Goal: Communication & Community: Answer question/provide support

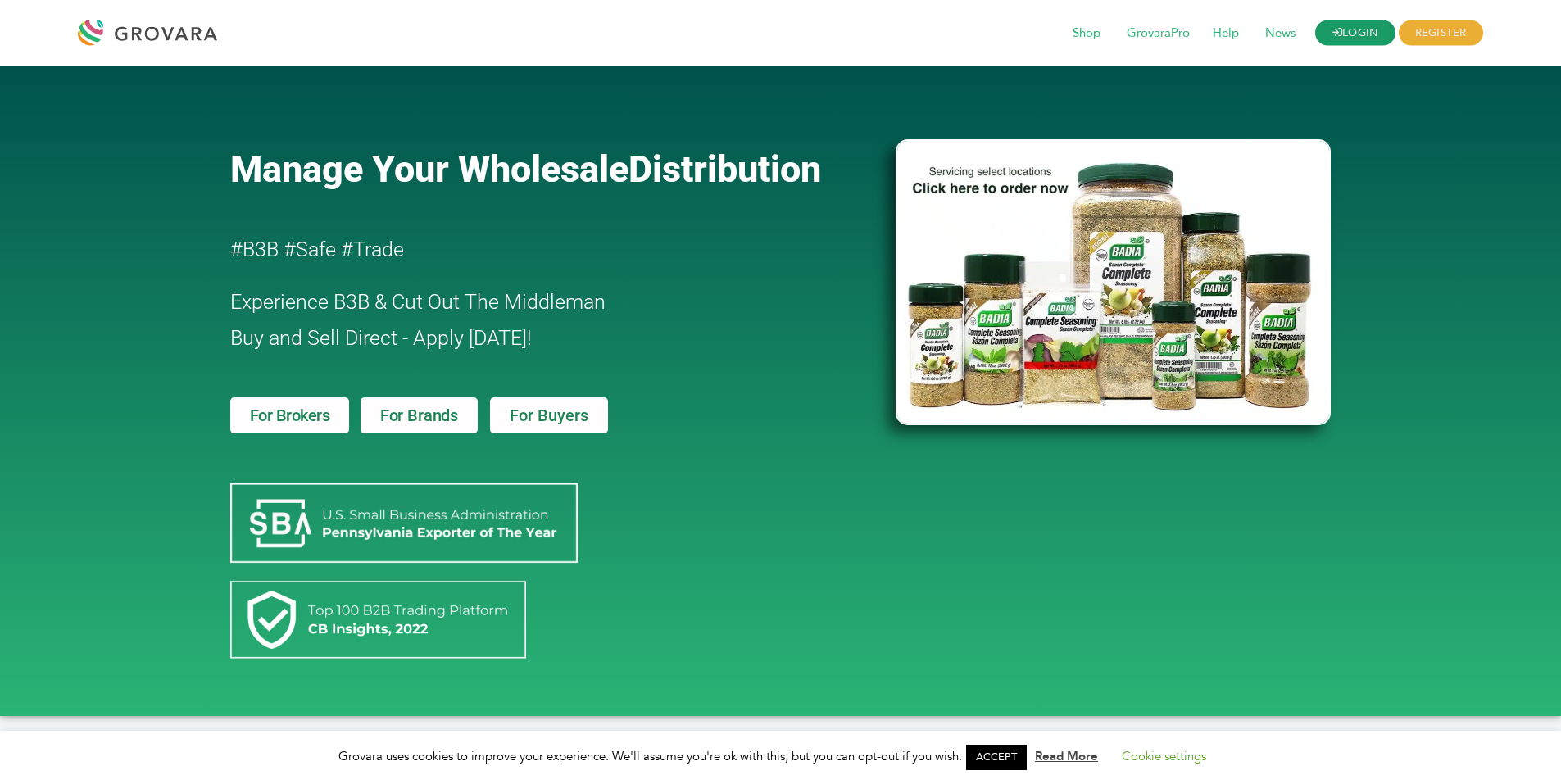
click at [1344, 33] on link "LOGIN" at bounding box center [1356, 33] width 81 height 25
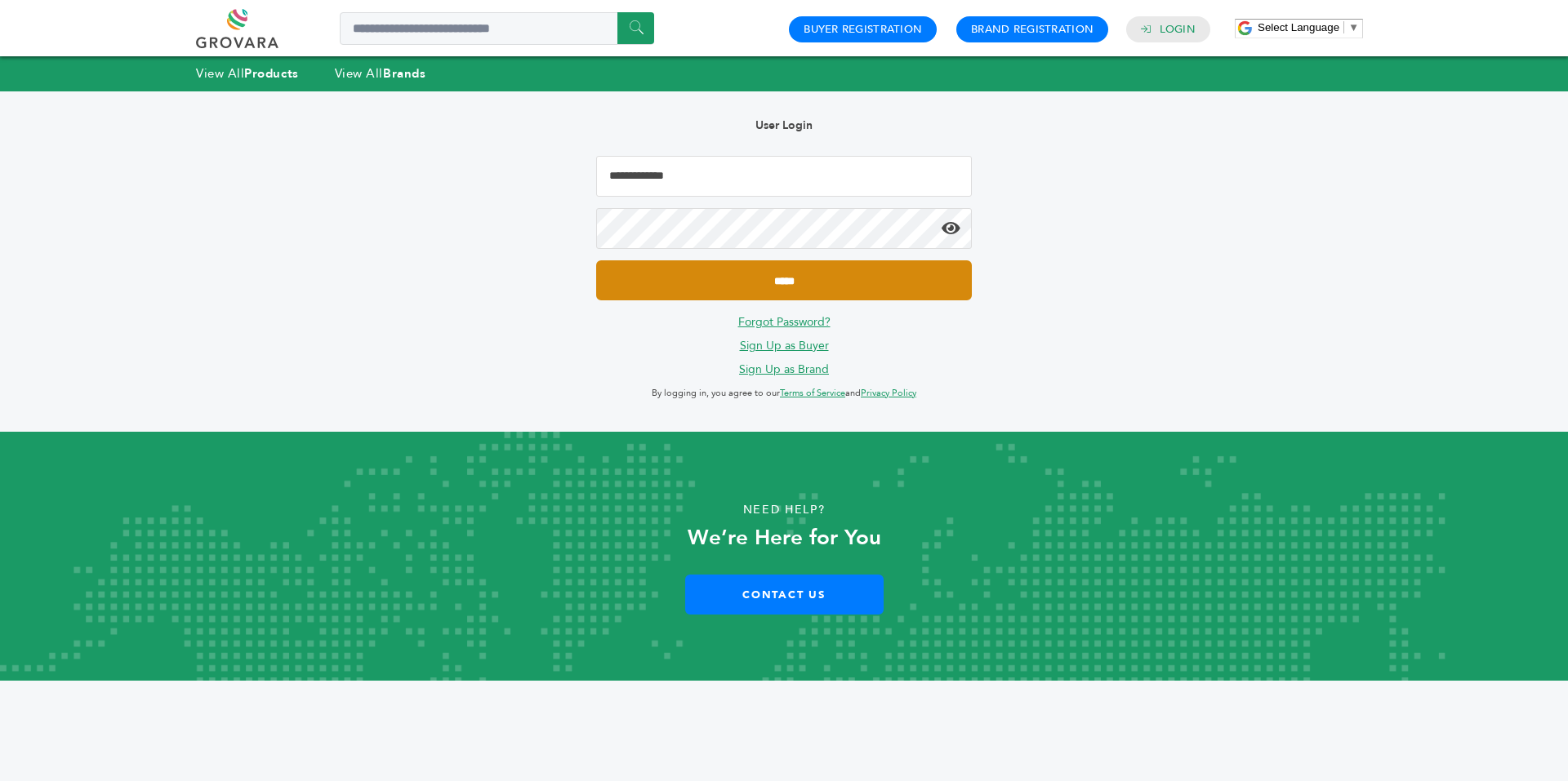
type input "**********"
click at [802, 287] on input "*****" at bounding box center [784, 280] width 375 height 40
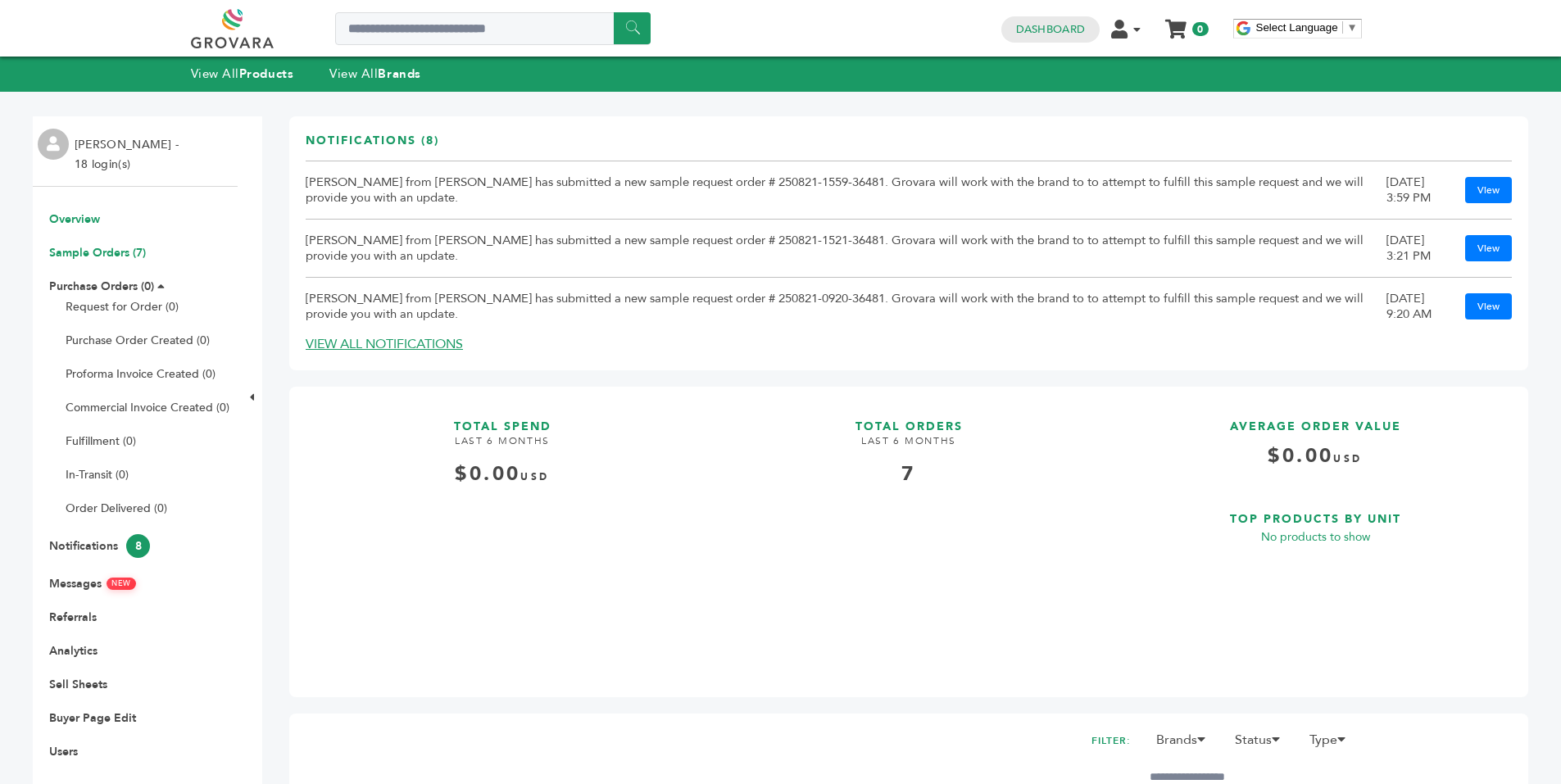
click at [105, 250] on link "Sample Orders (7)" at bounding box center [98, 252] width 97 height 15
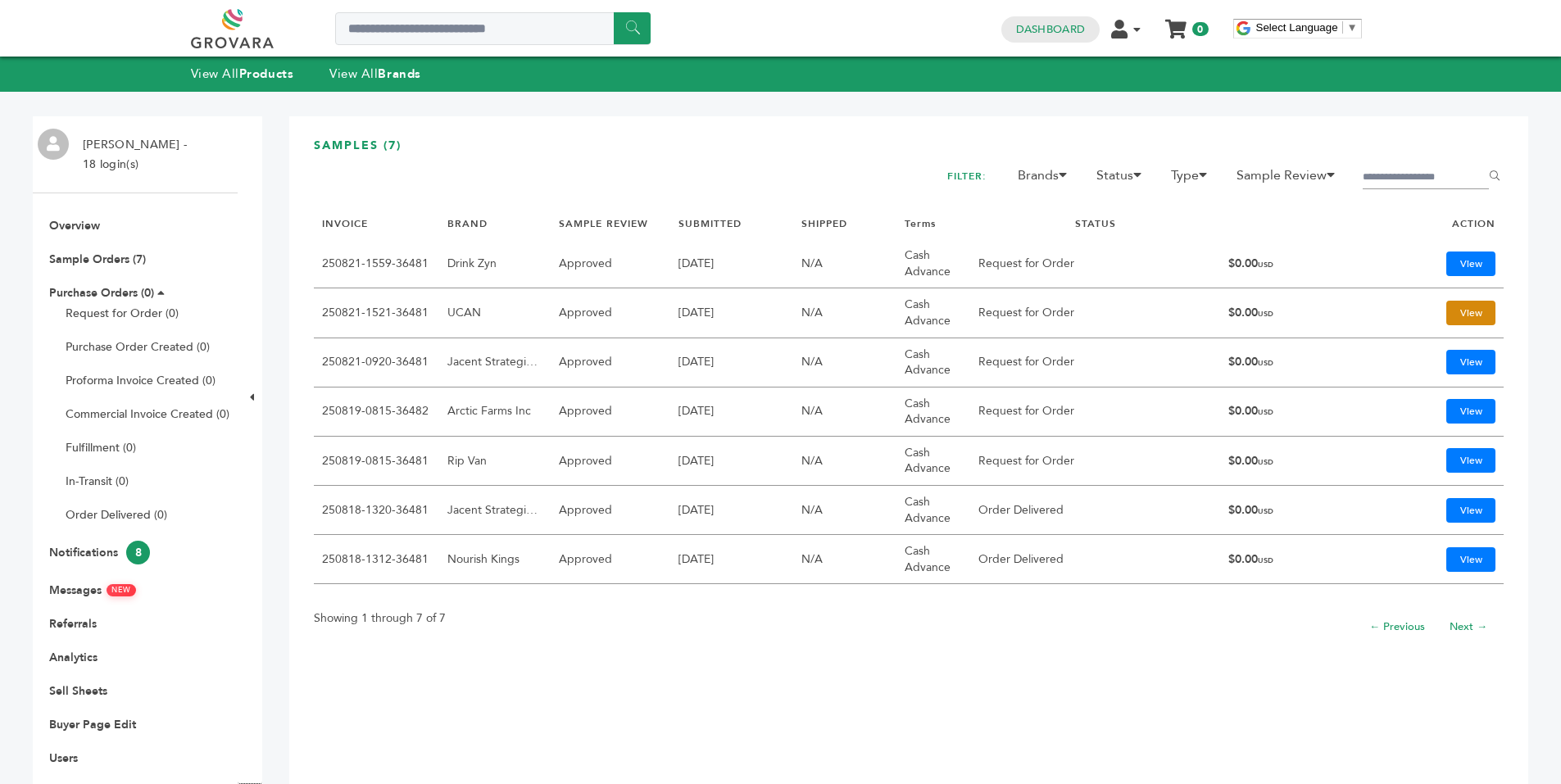
click at [1451, 309] on link "View" at bounding box center [1471, 312] width 49 height 24
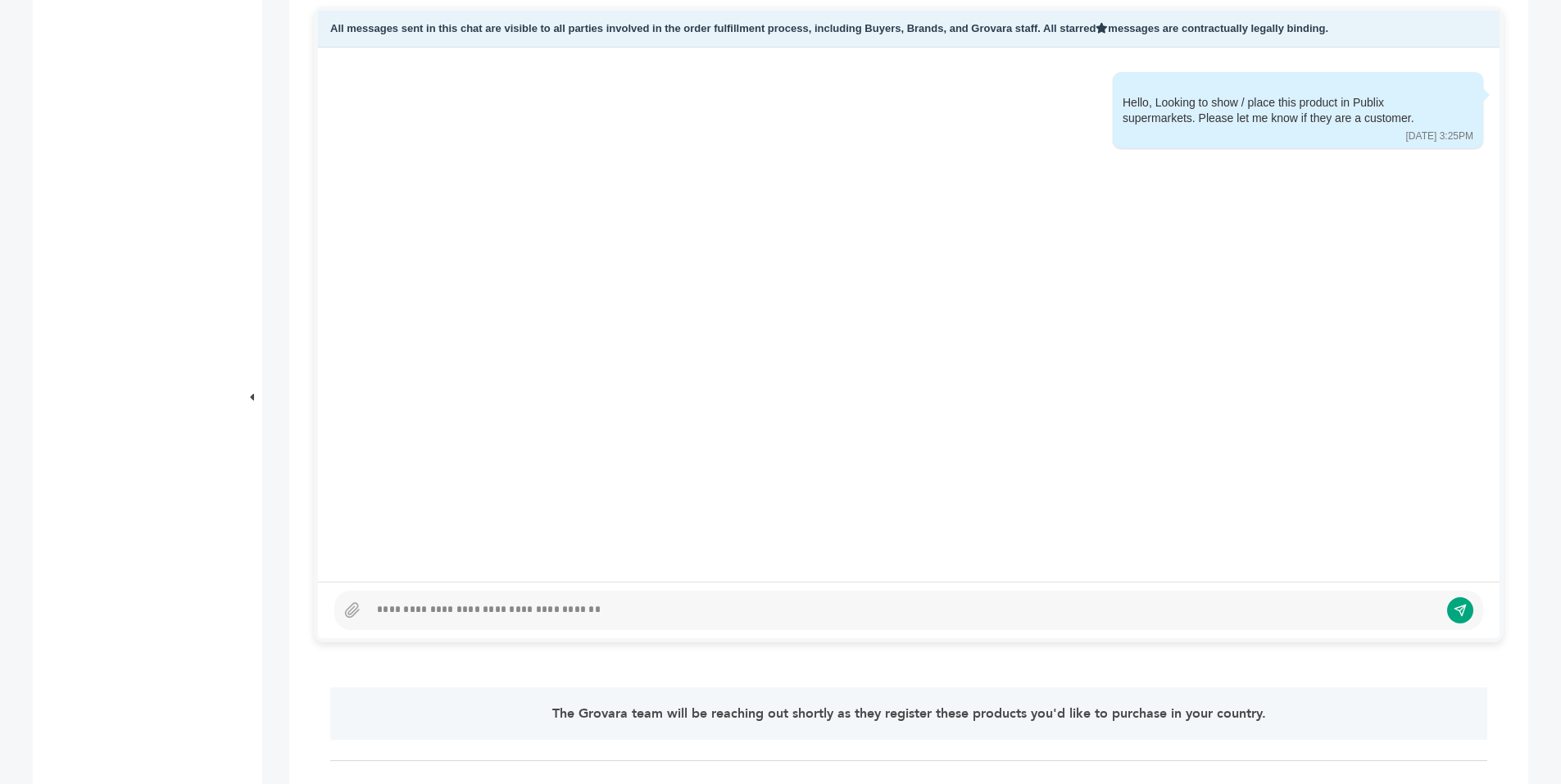
scroll to position [801, 0]
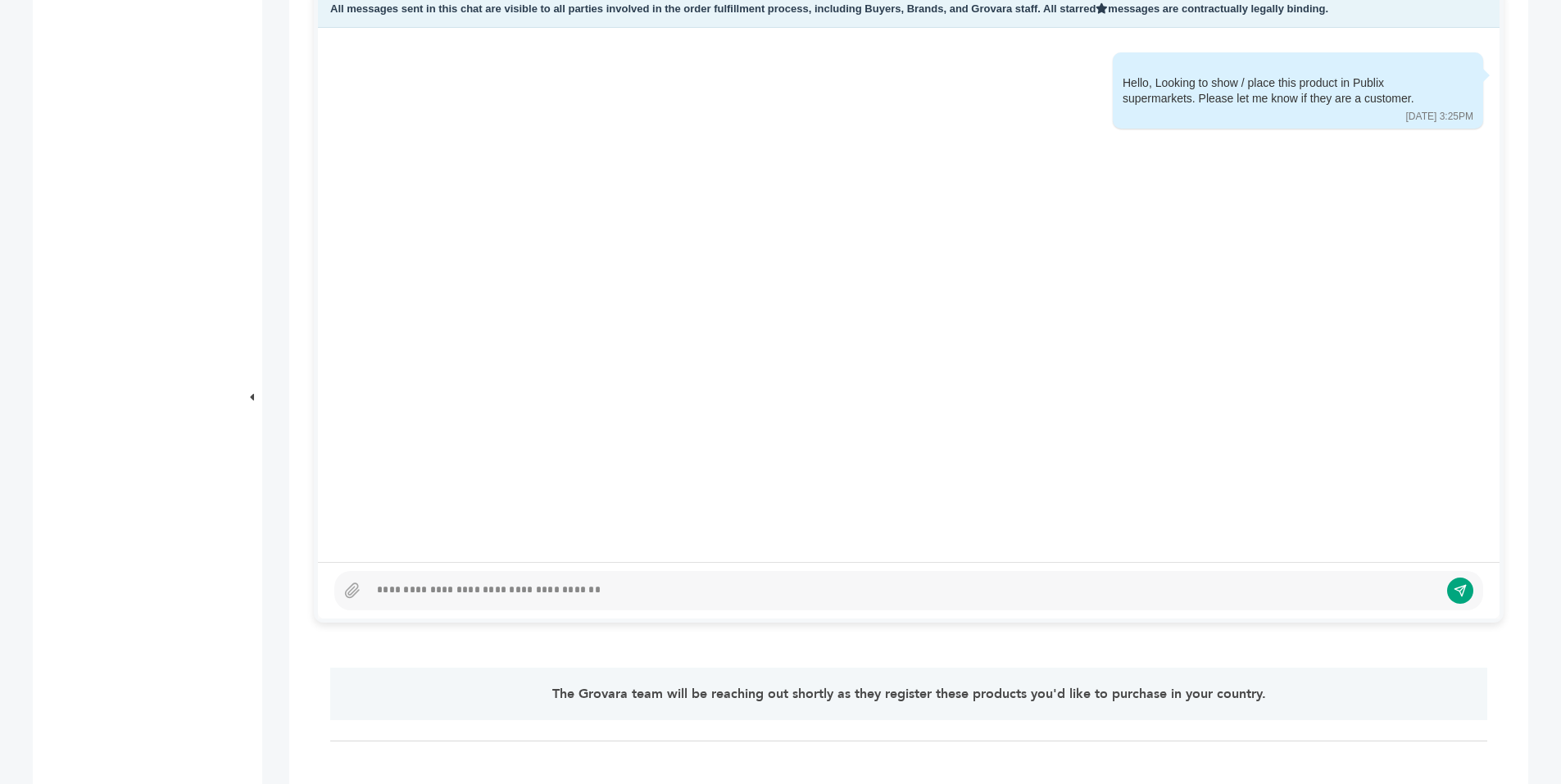
click at [526, 588] on div at bounding box center [903, 591] width 1070 height 20
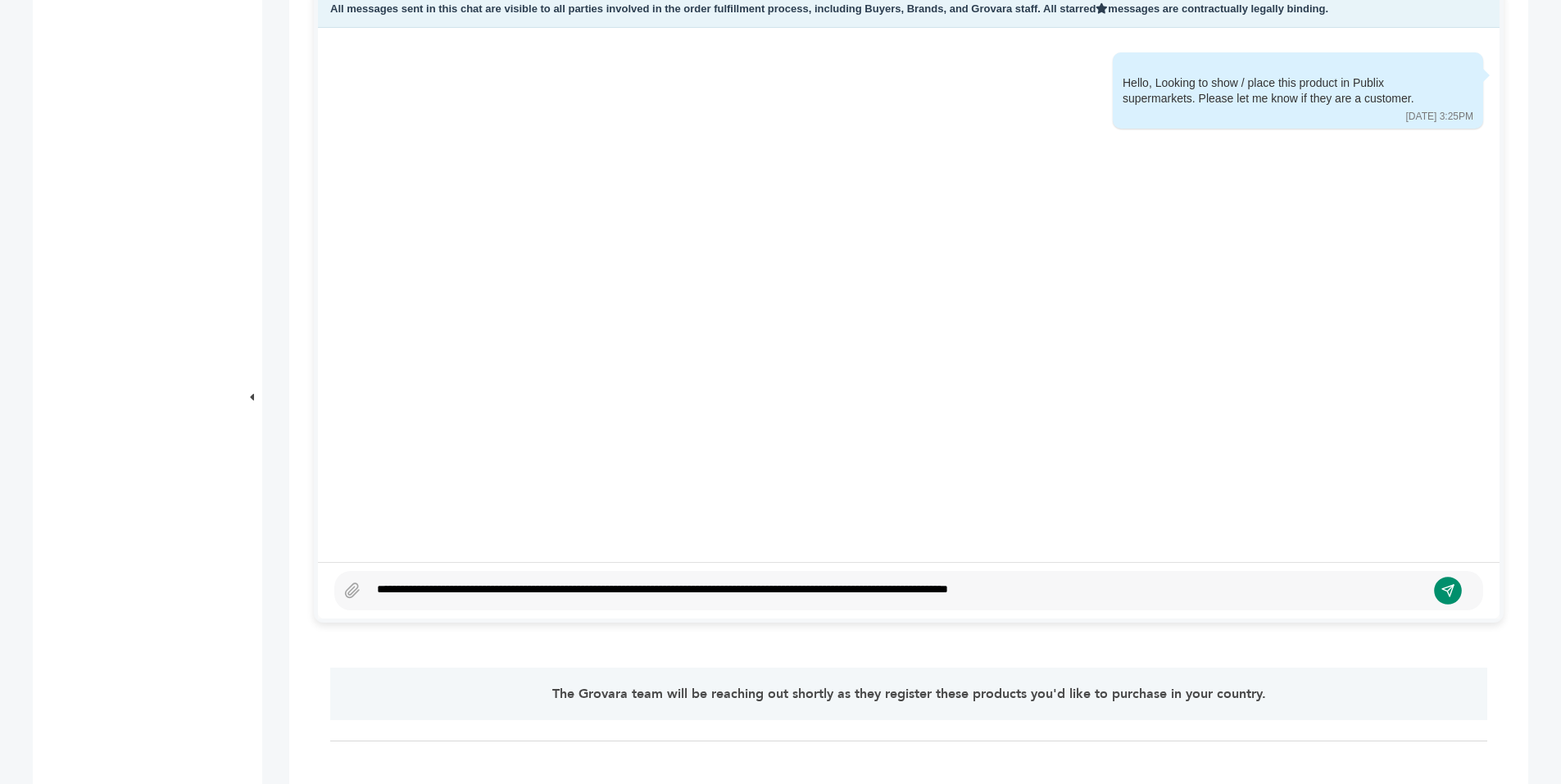
click at [1454, 593] on icon "submit" at bounding box center [1449, 590] width 14 height 14
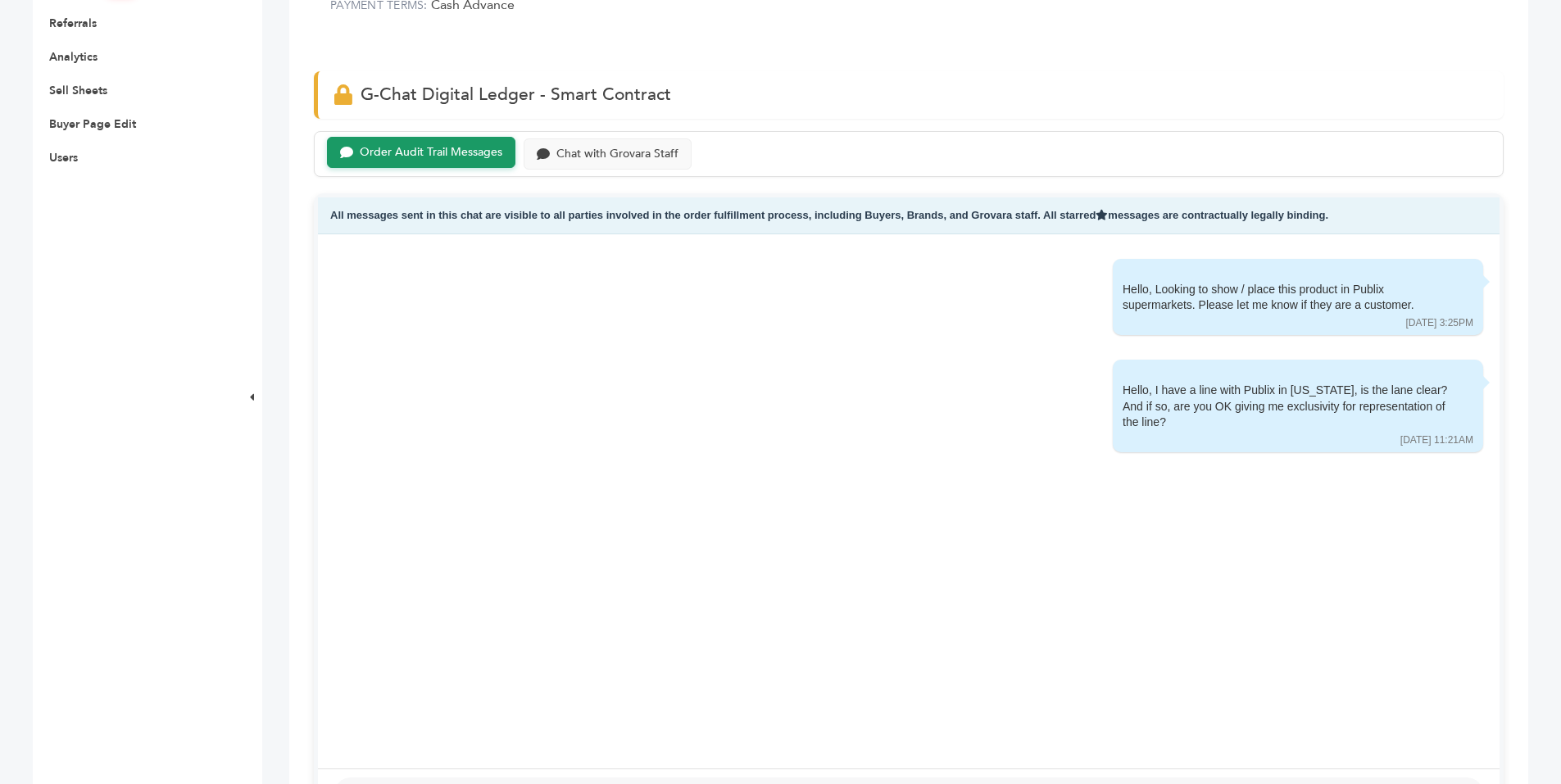
scroll to position [501, 0]
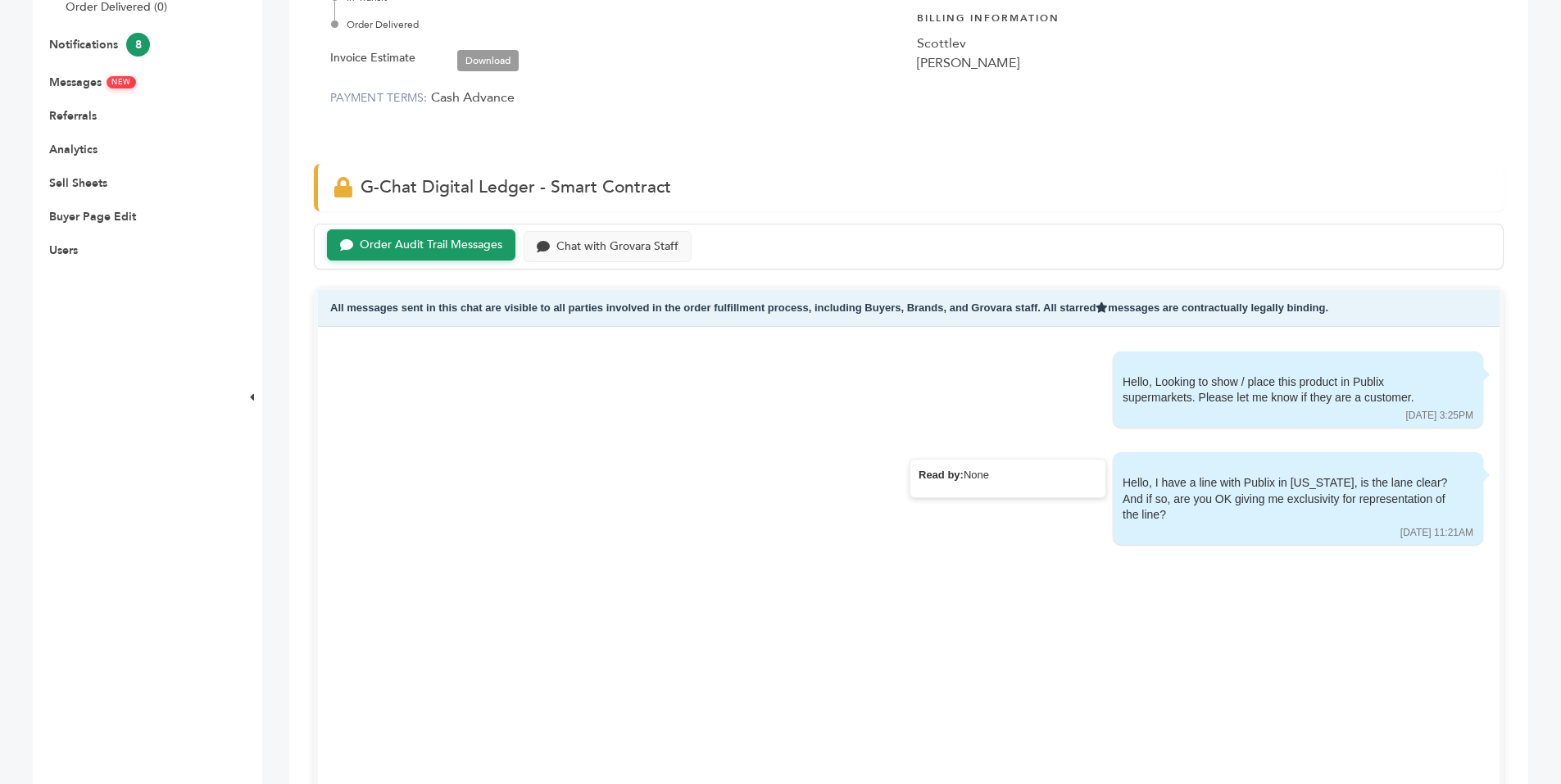
drag, startPoint x: 1147, startPoint y: 521, endPoint x: 1106, endPoint y: 488, distance: 52.6
click at [1113, 488] on div "Hello, I have a line with Publix in Florida, is the lane clear? And if so, are …" at bounding box center [1298, 498] width 371 height 92
copy div "Hello, I have a line with Publix in Florida, is the lane clear? And if so, are …"
click at [574, 241] on div "Chat with Grovara Staff" at bounding box center [617, 246] width 122 height 14
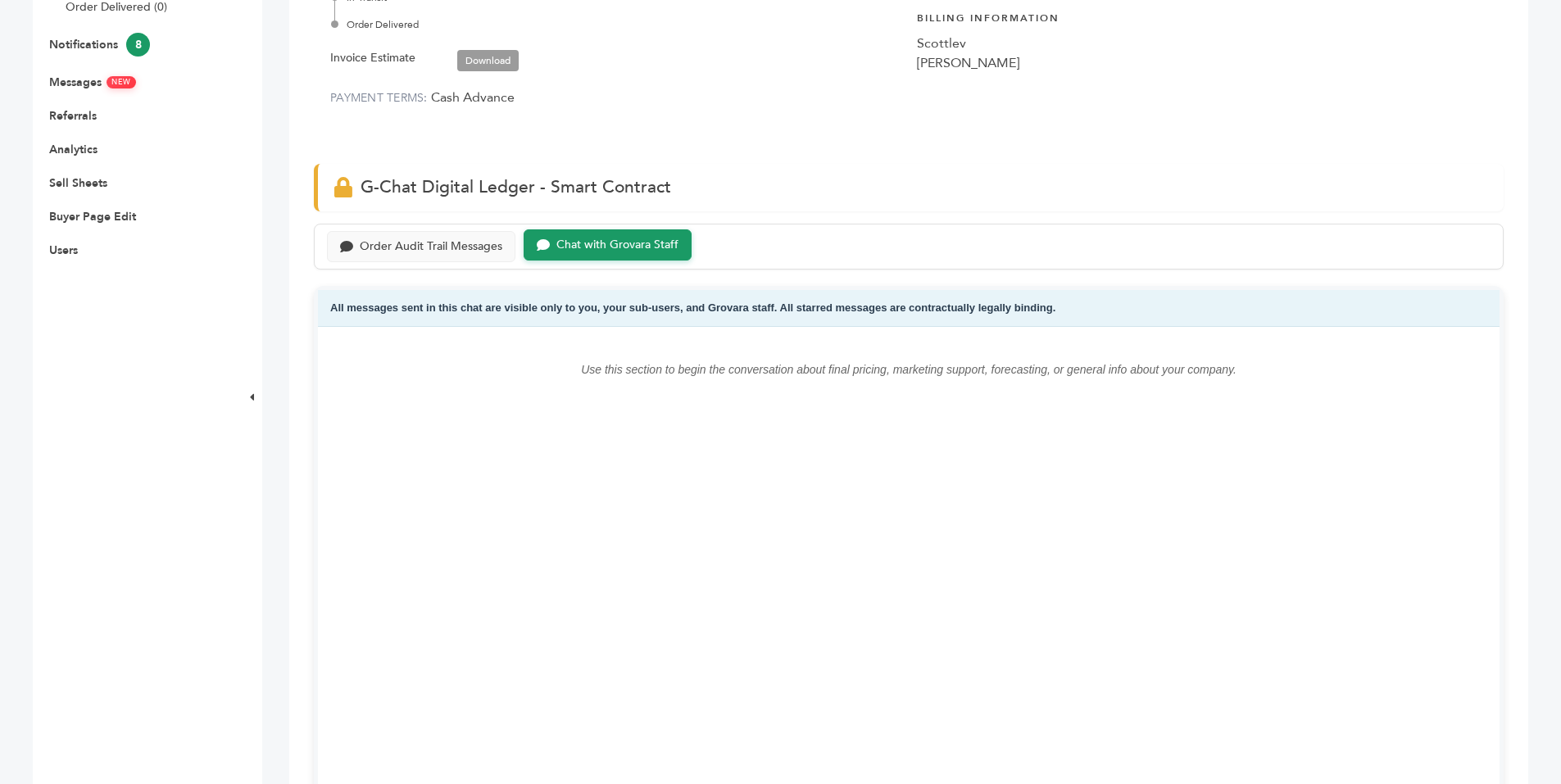
click at [588, 366] on p "Use this section to begin the conversation about final pricing, marketing suppo…" at bounding box center [909, 370] width 1116 height 20
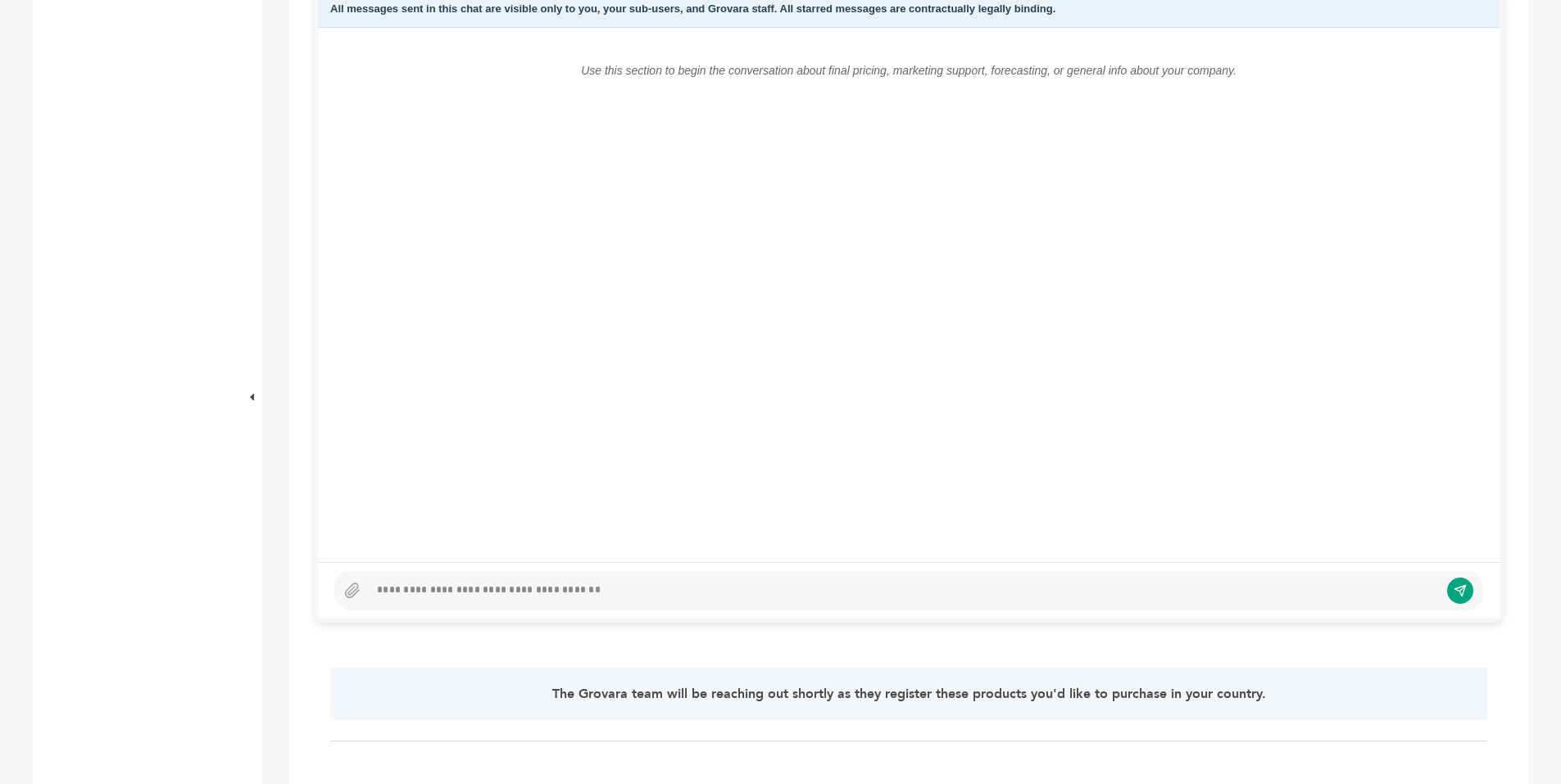
scroll to position [803, 0]
click at [501, 588] on div at bounding box center [903, 588] width 1070 height 20
paste div
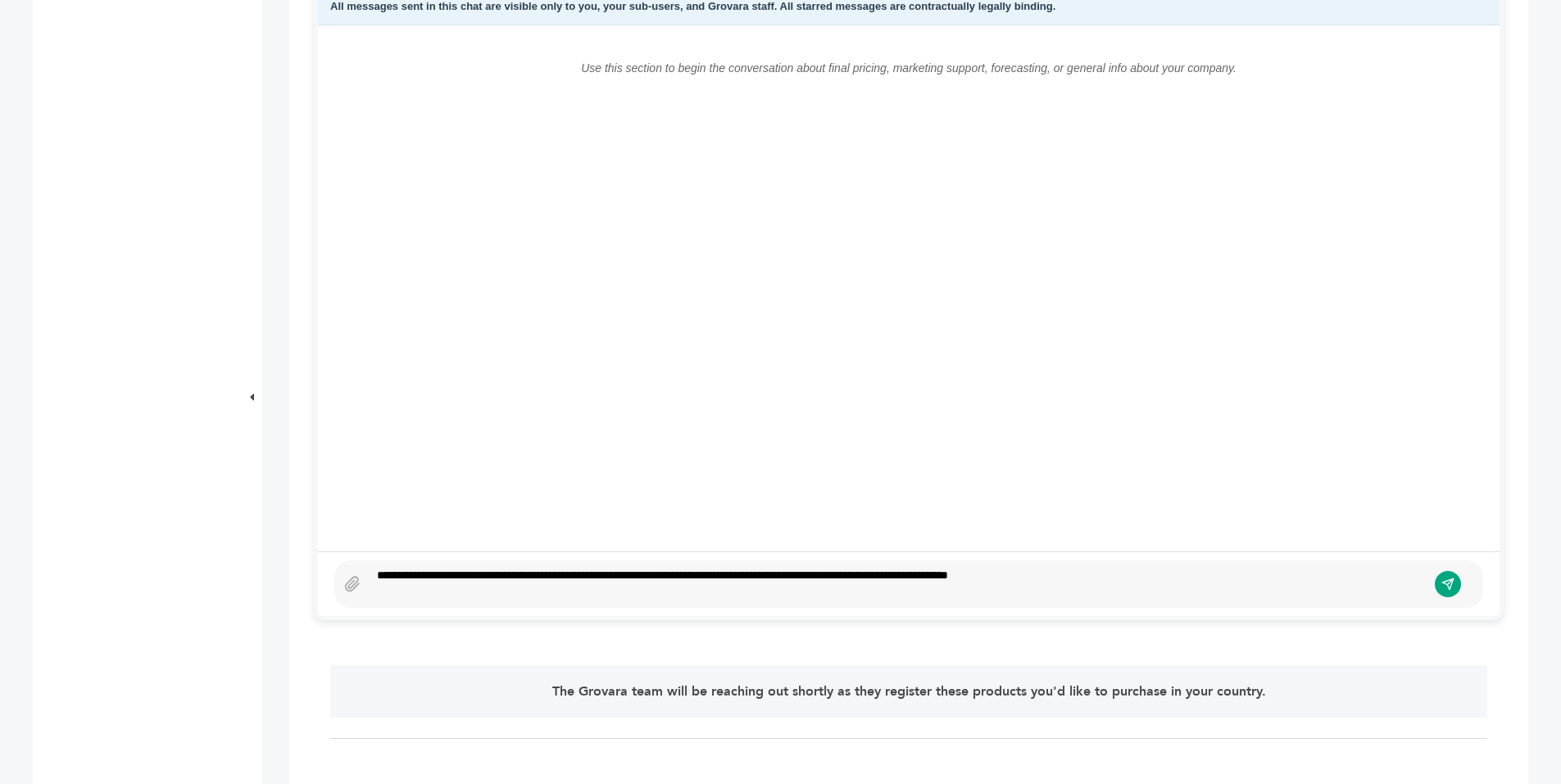
scroll to position [792, 0]
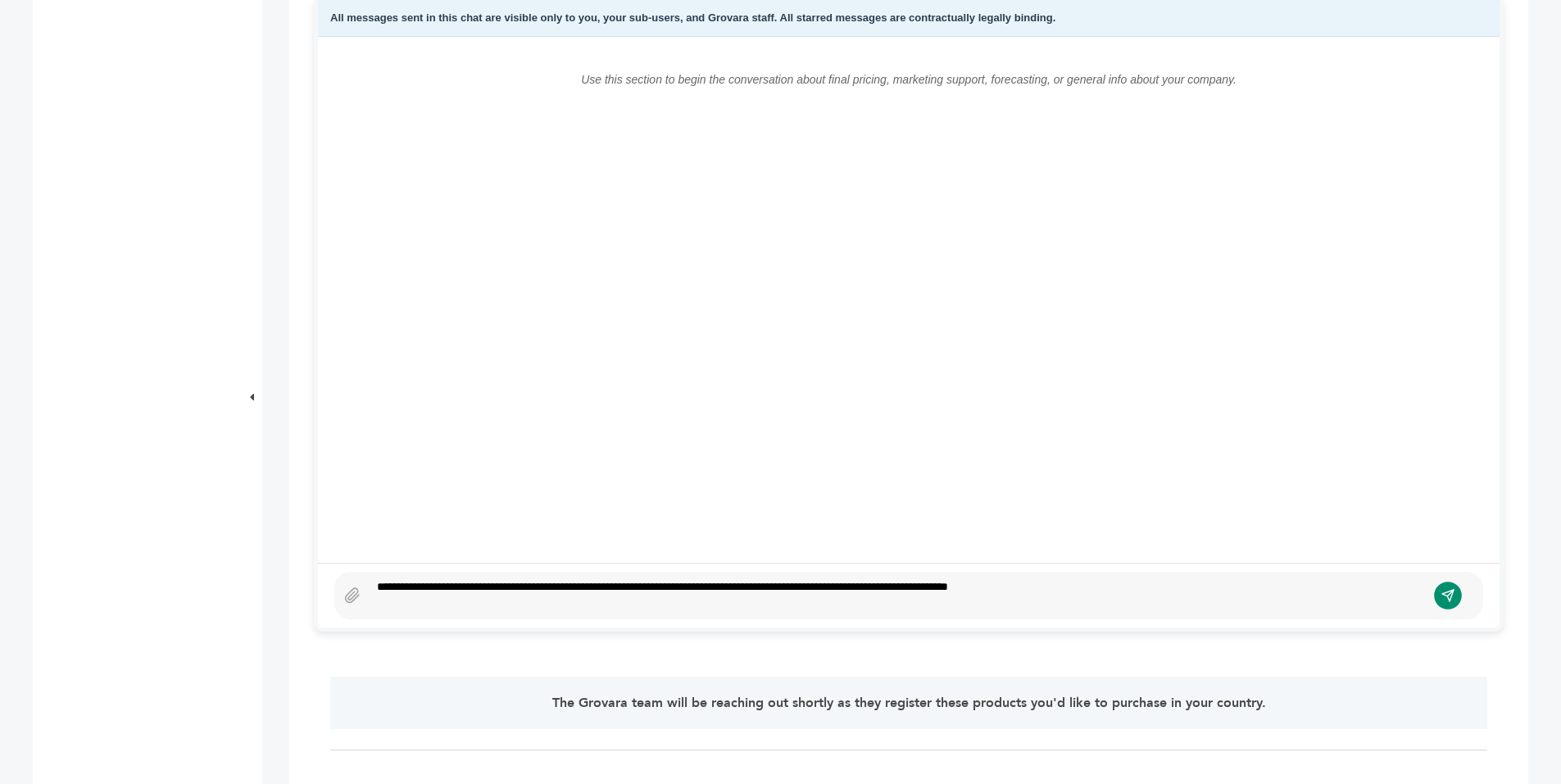
click at [1442, 592] on icon "submit" at bounding box center [1449, 596] width 14 height 14
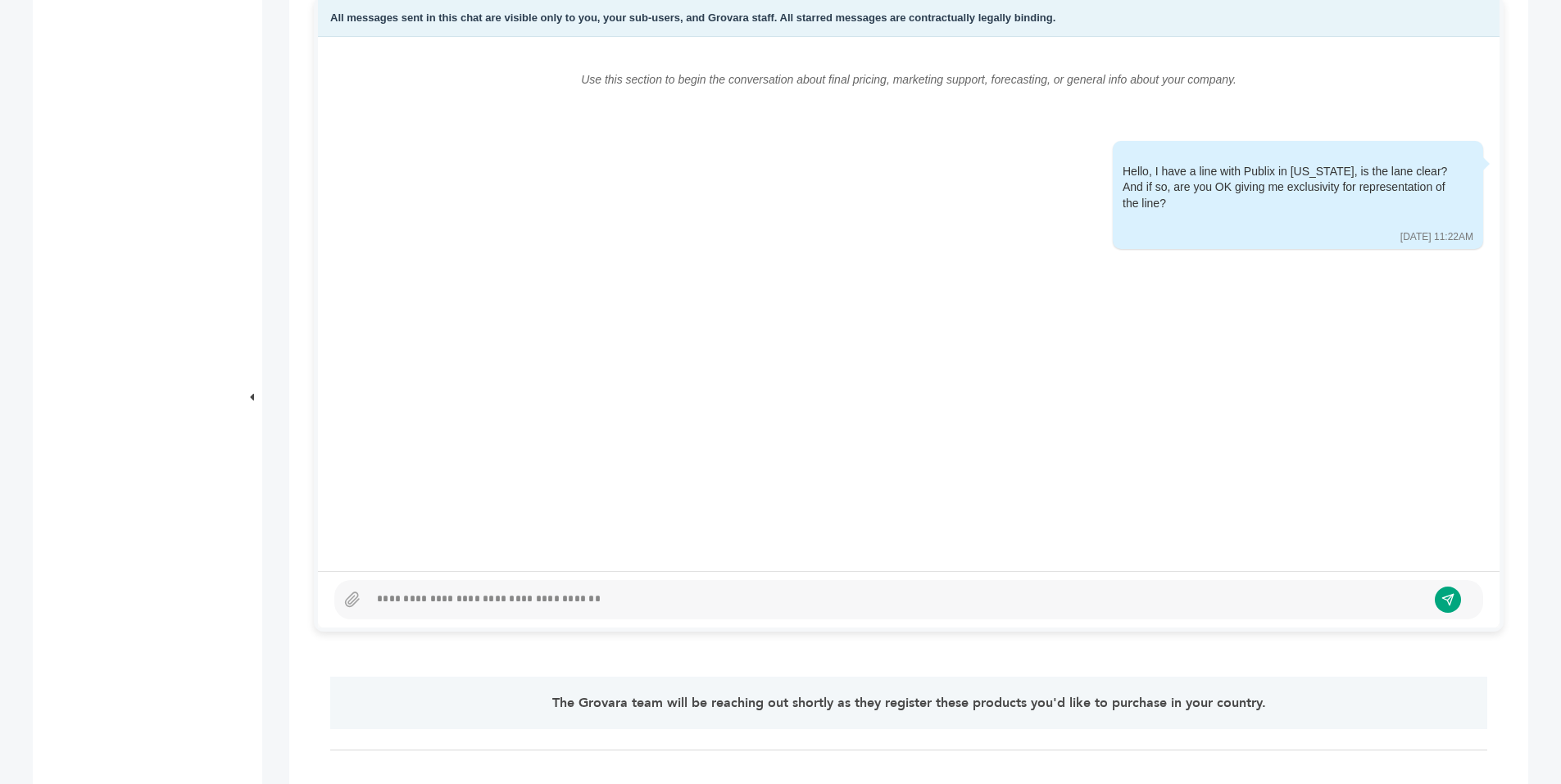
click at [528, 602] on div at bounding box center [897, 600] width 1058 height 20
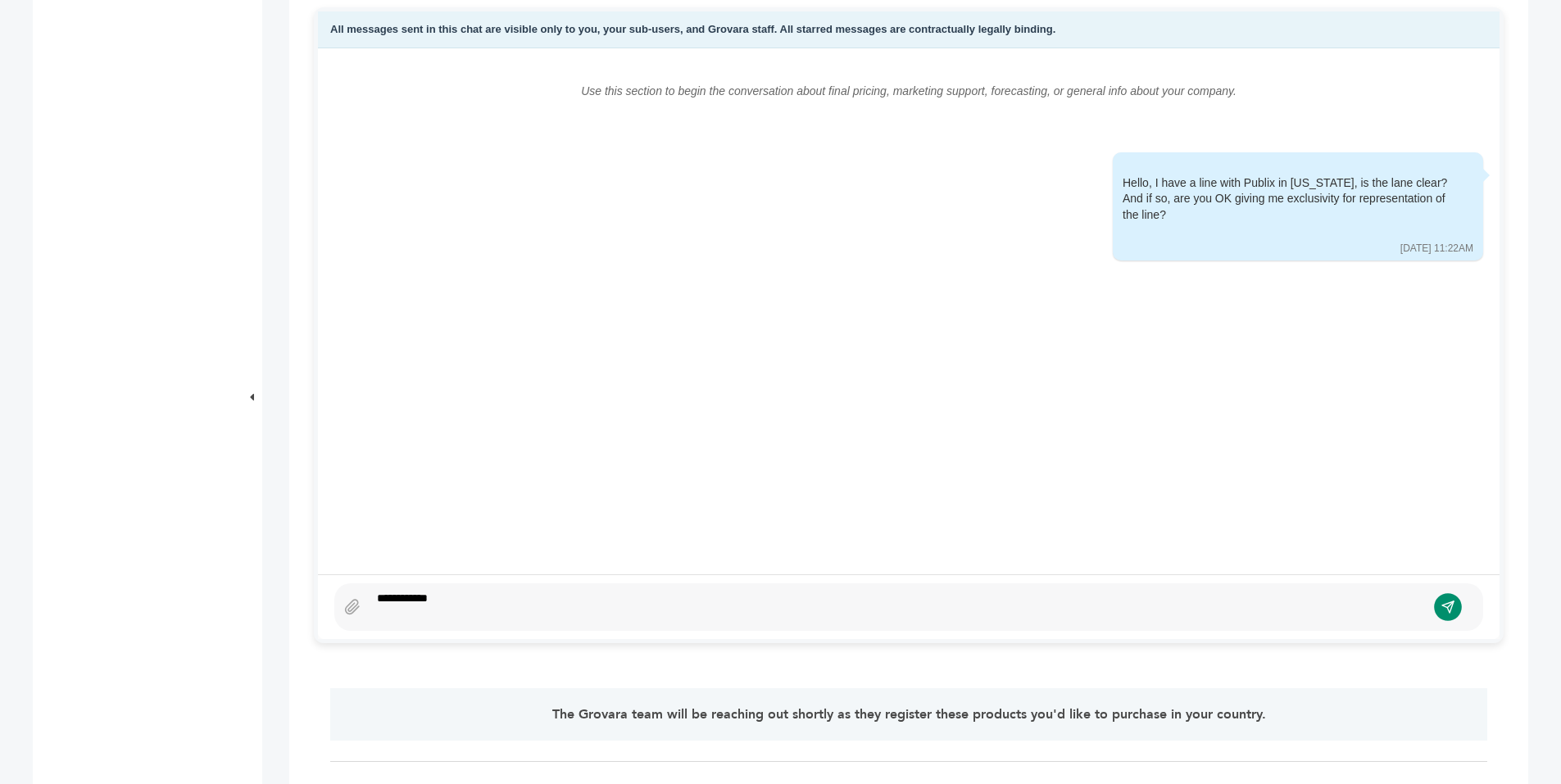
click at [1444, 606] on icon "submit" at bounding box center [1448, 607] width 12 height 12
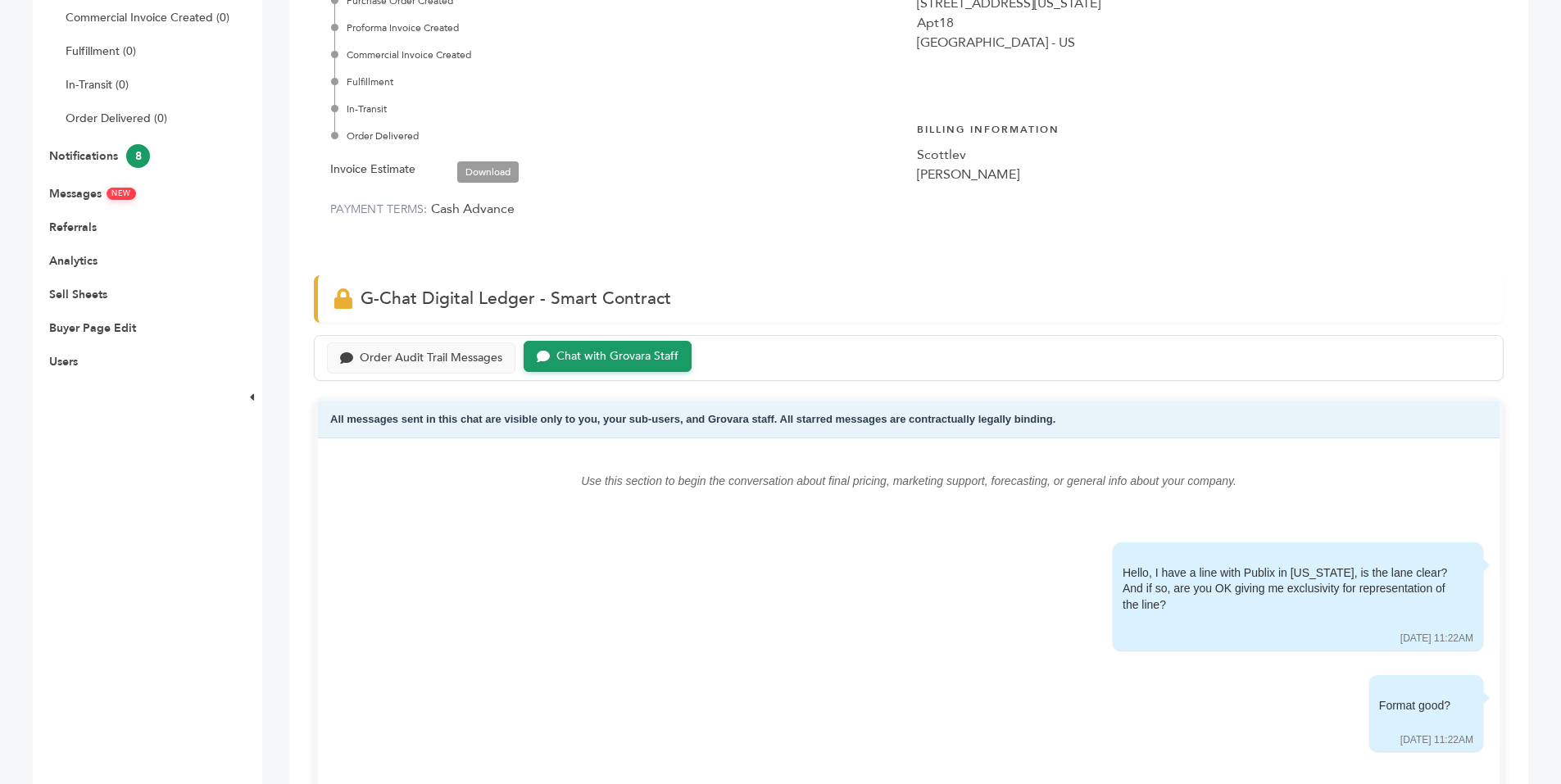
scroll to position [0, 0]
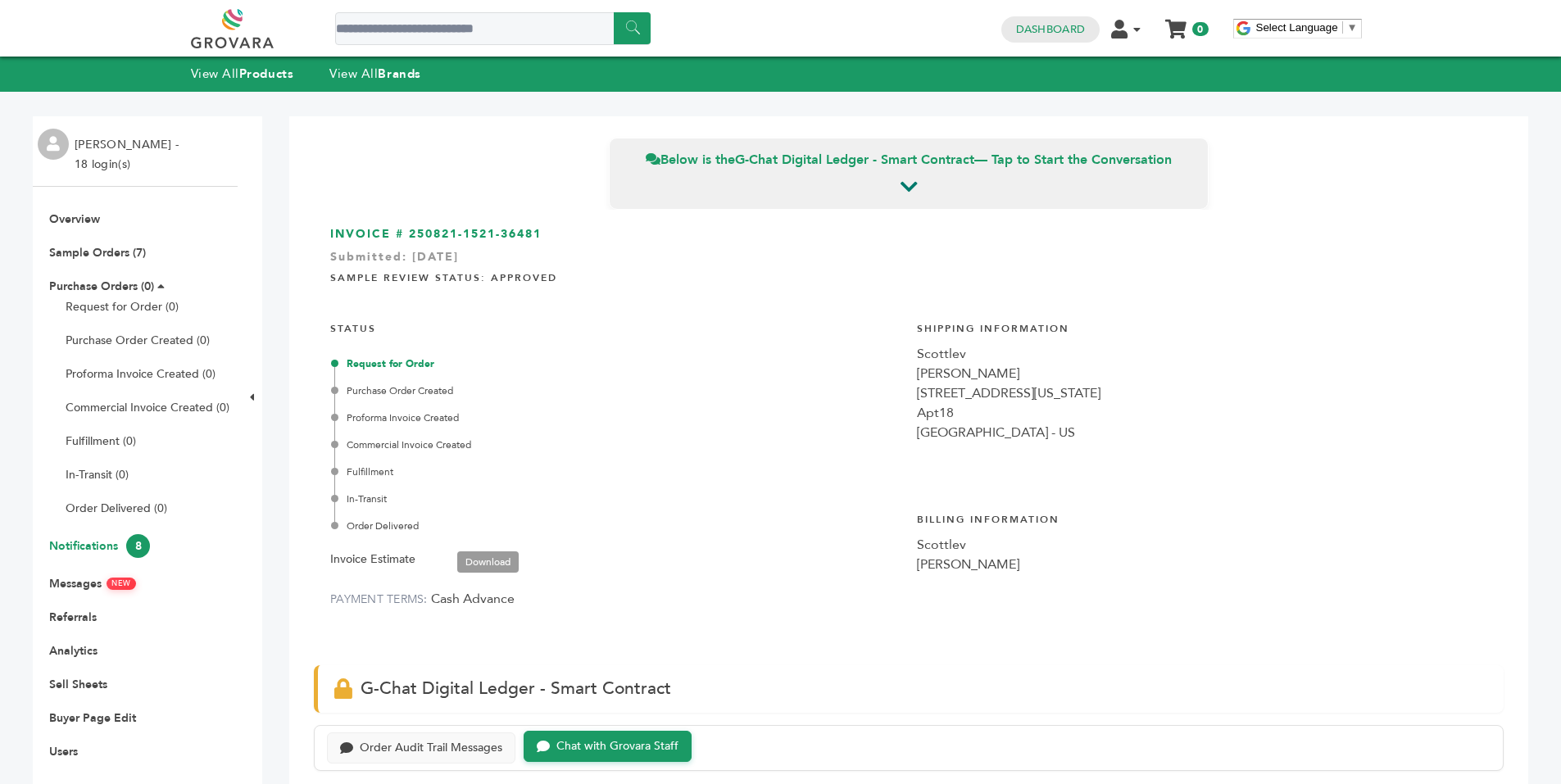
click at [81, 545] on link "Notifications 8" at bounding box center [100, 545] width 100 height 15
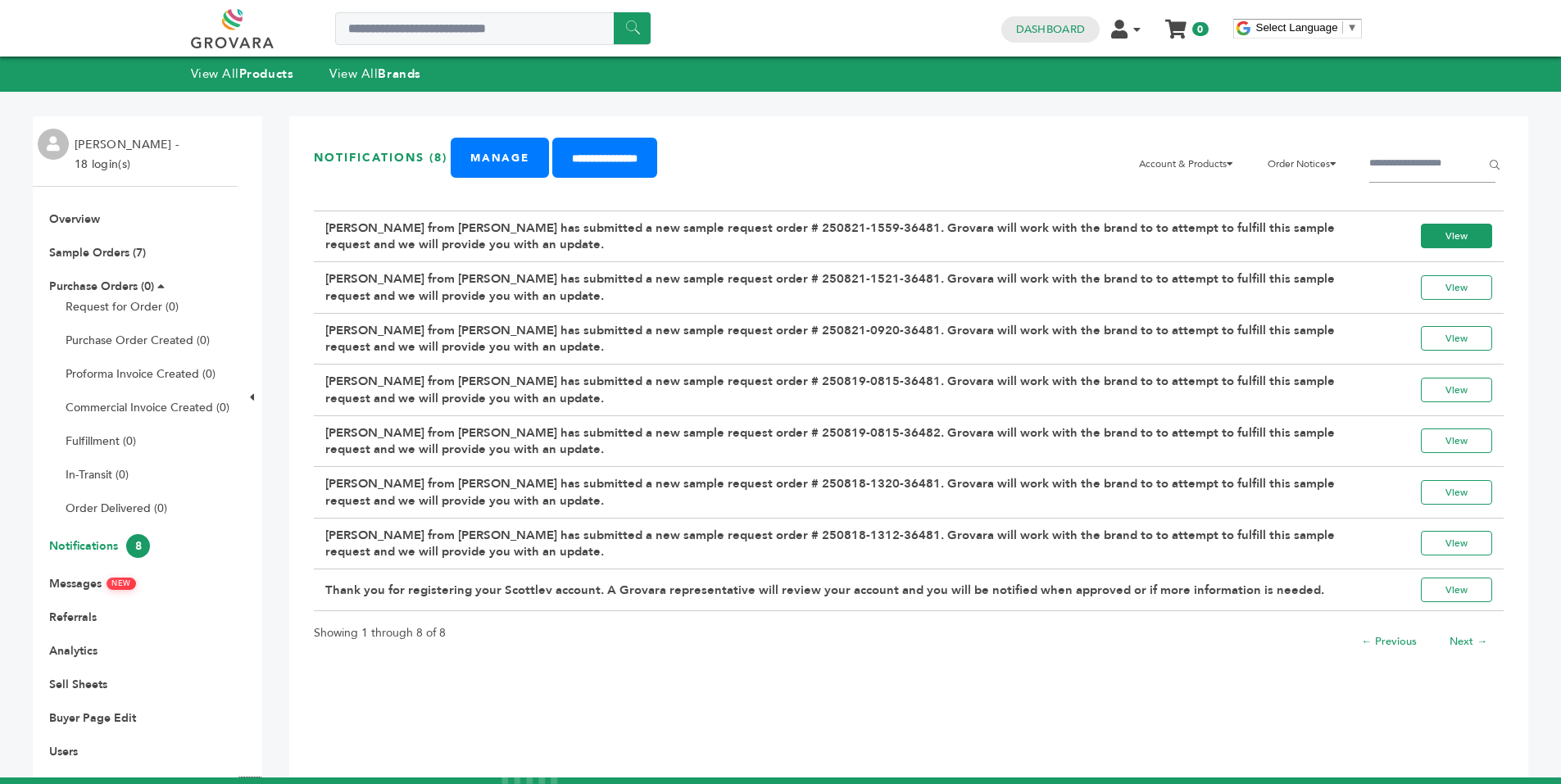
click at [1463, 235] on link "View" at bounding box center [1456, 235] width 71 height 24
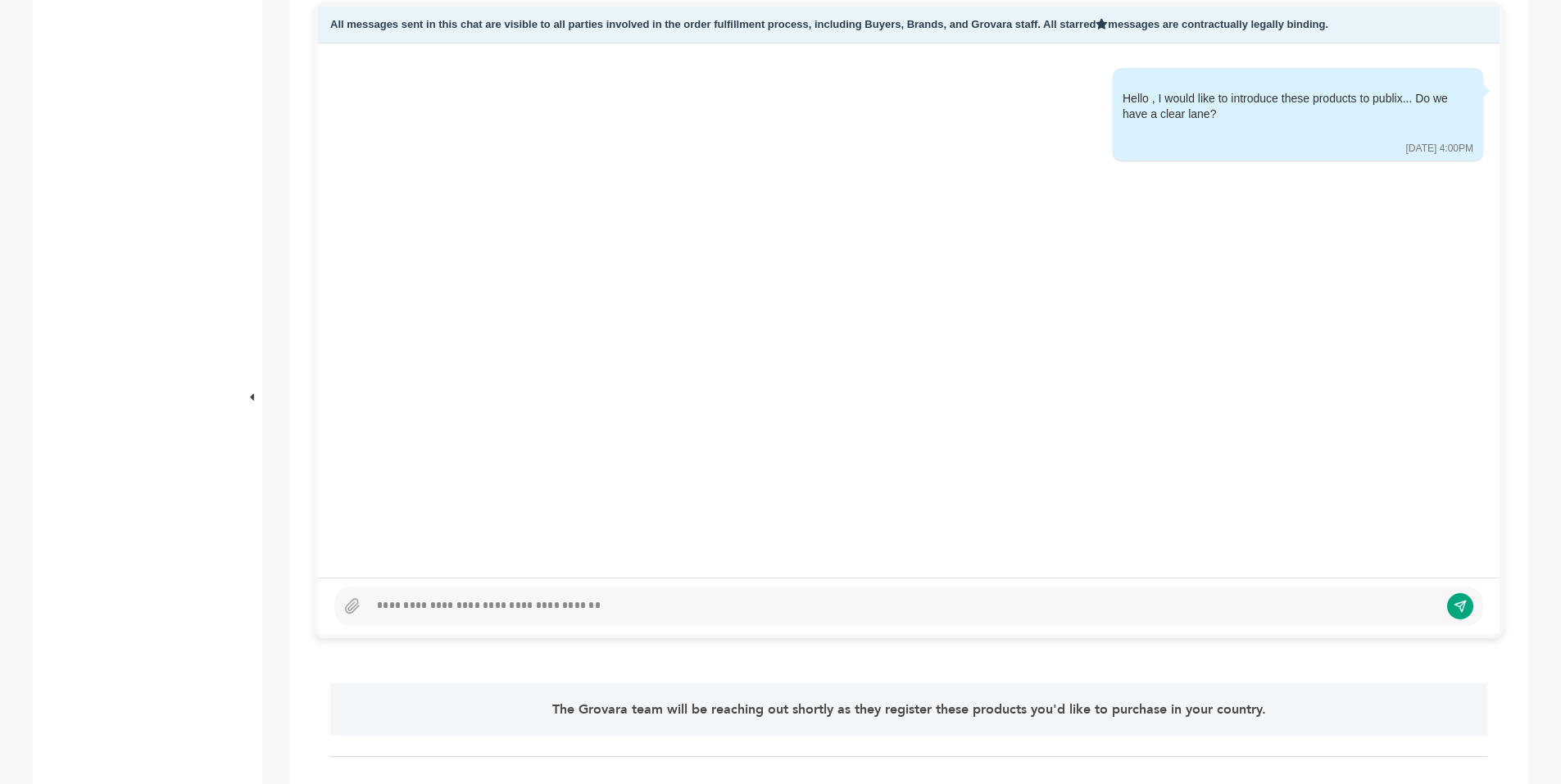
scroll to position [852, 0]
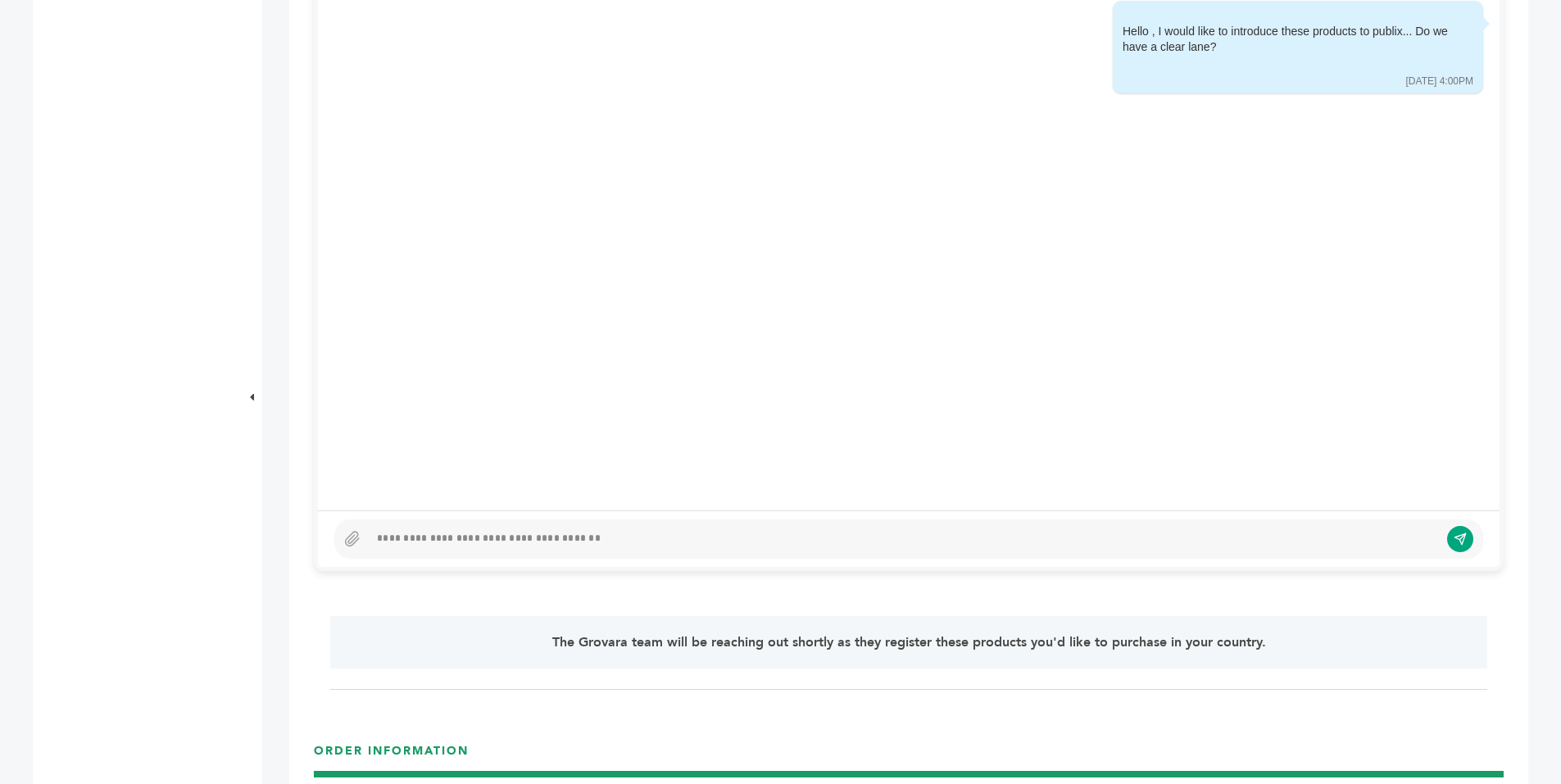
click at [623, 530] on div at bounding box center [903, 539] width 1070 height 20
paste div
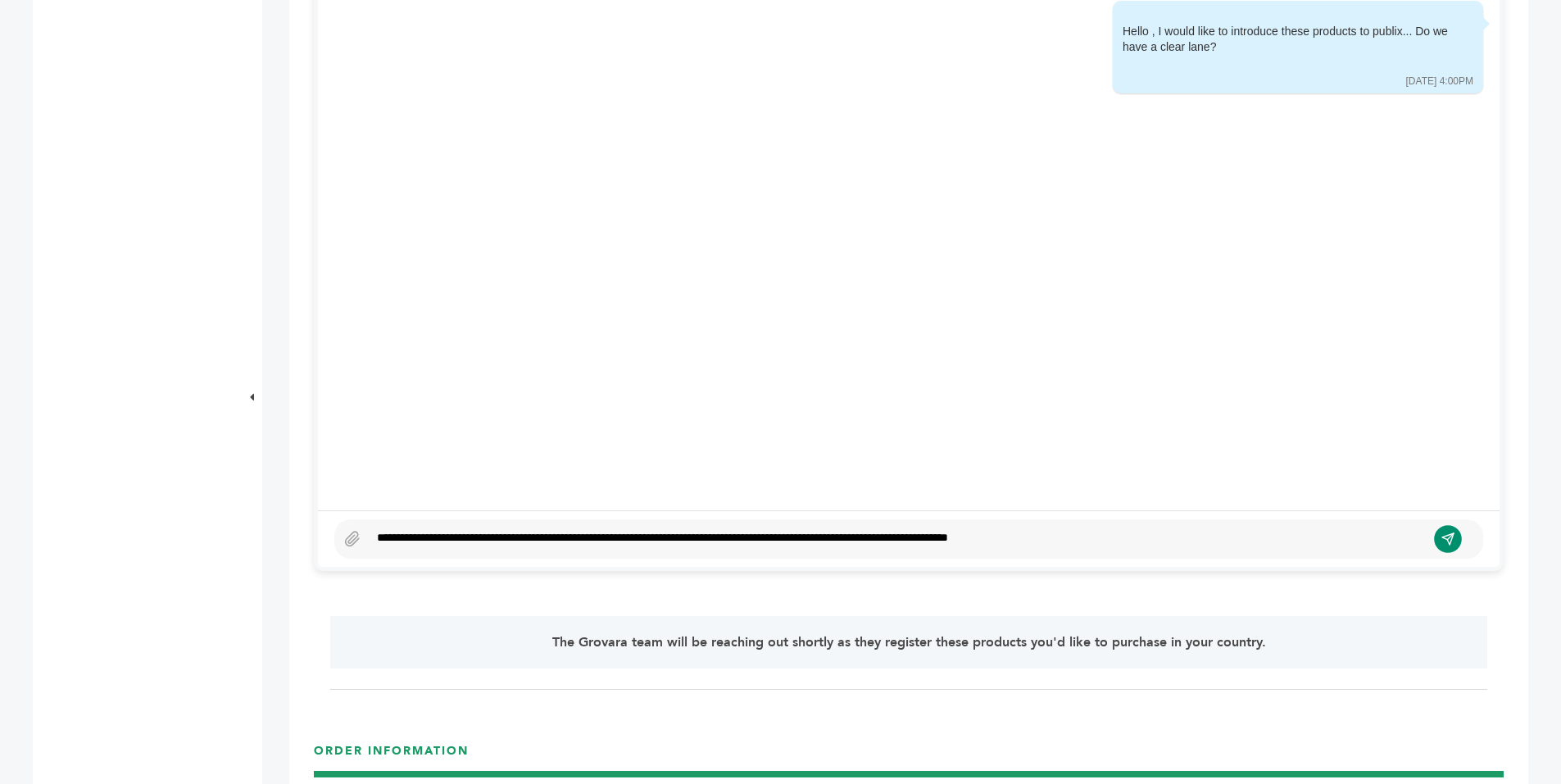
click at [1443, 541] on icon "submit" at bounding box center [1449, 539] width 14 height 14
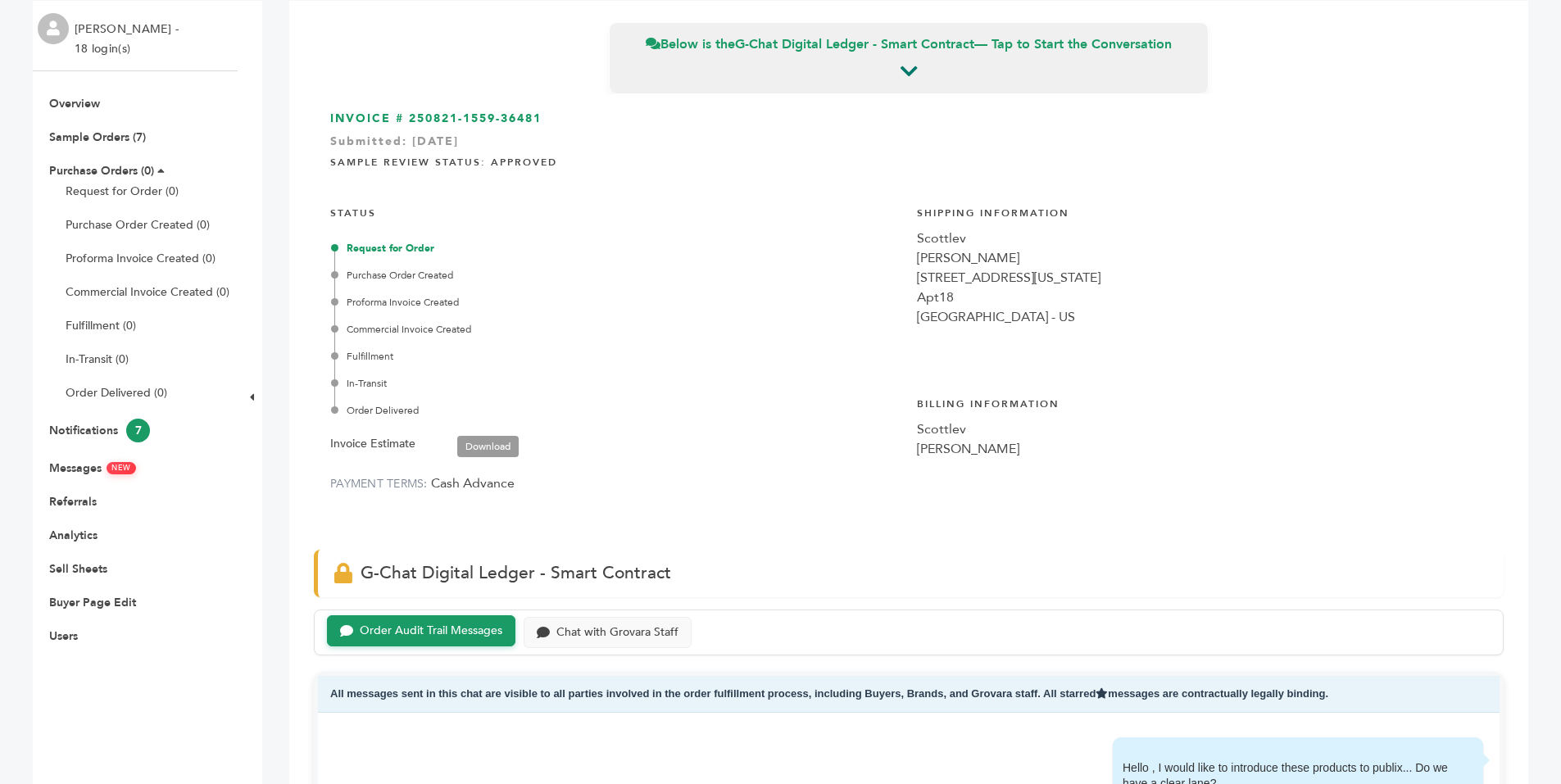
scroll to position [12, 0]
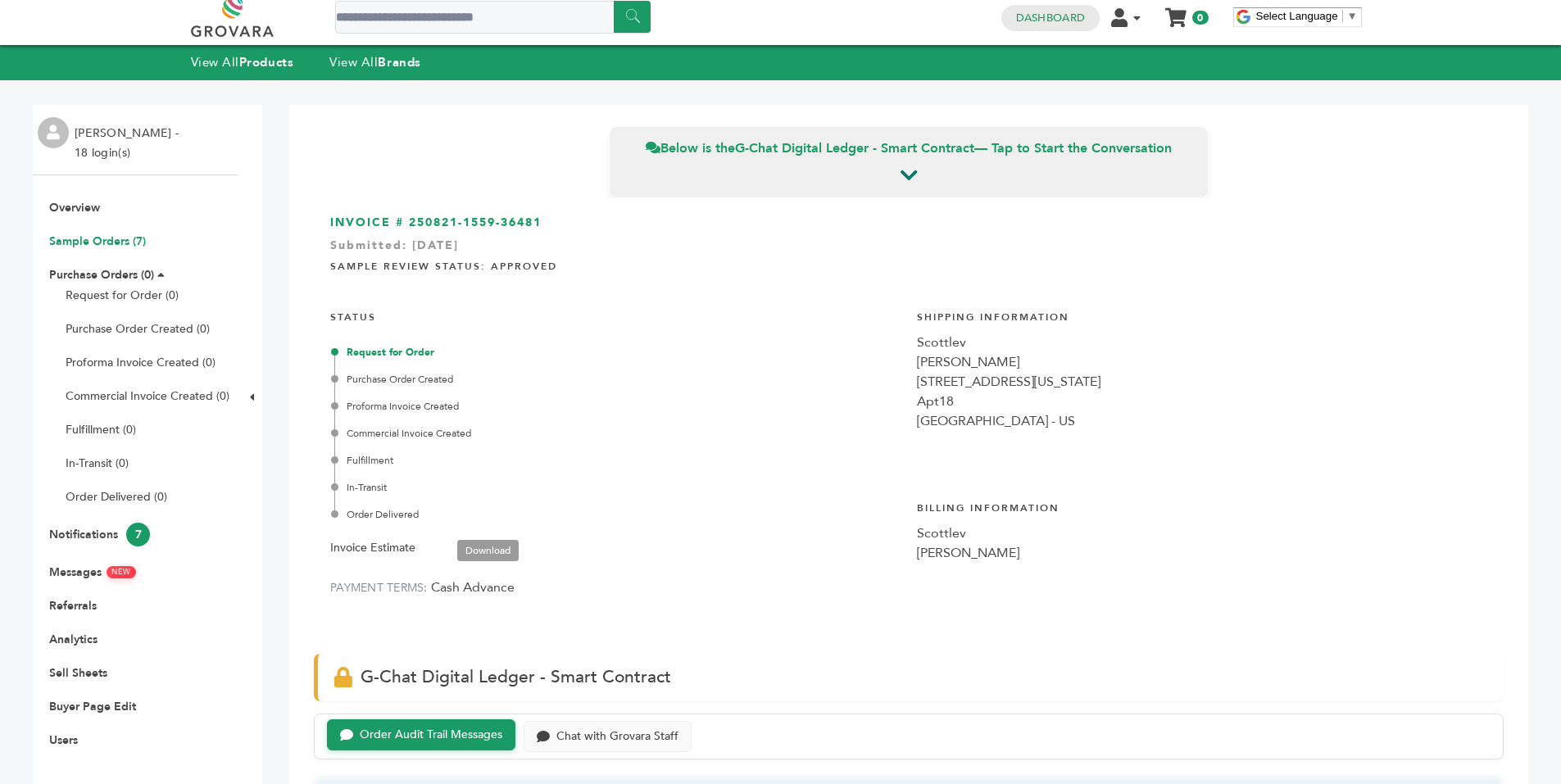
click at [111, 240] on link "Sample Orders (7)" at bounding box center [98, 240] width 97 height 15
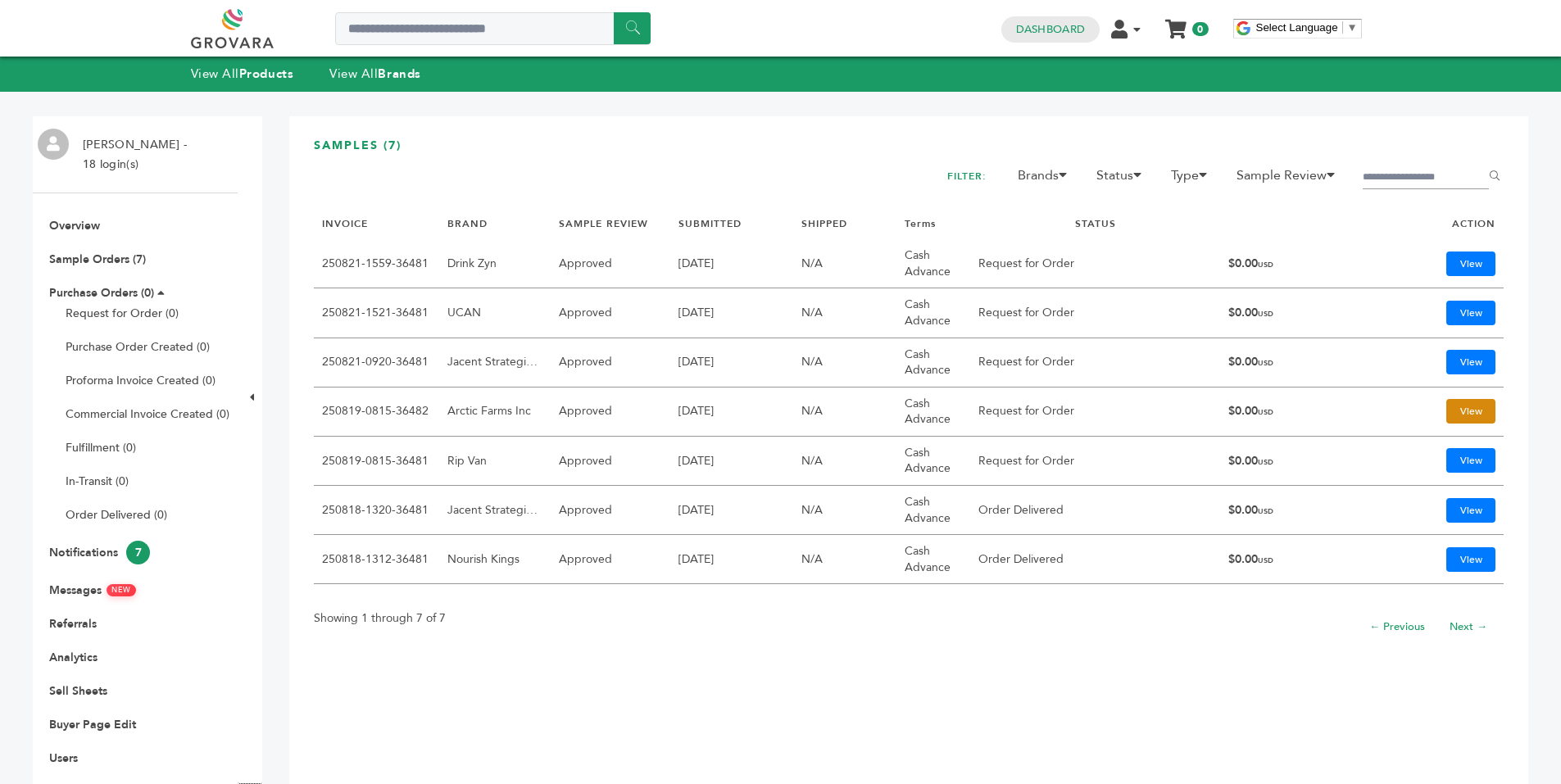
click at [1448, 408] on link "View" at bounding box center [1471, 411] width 49 height 24
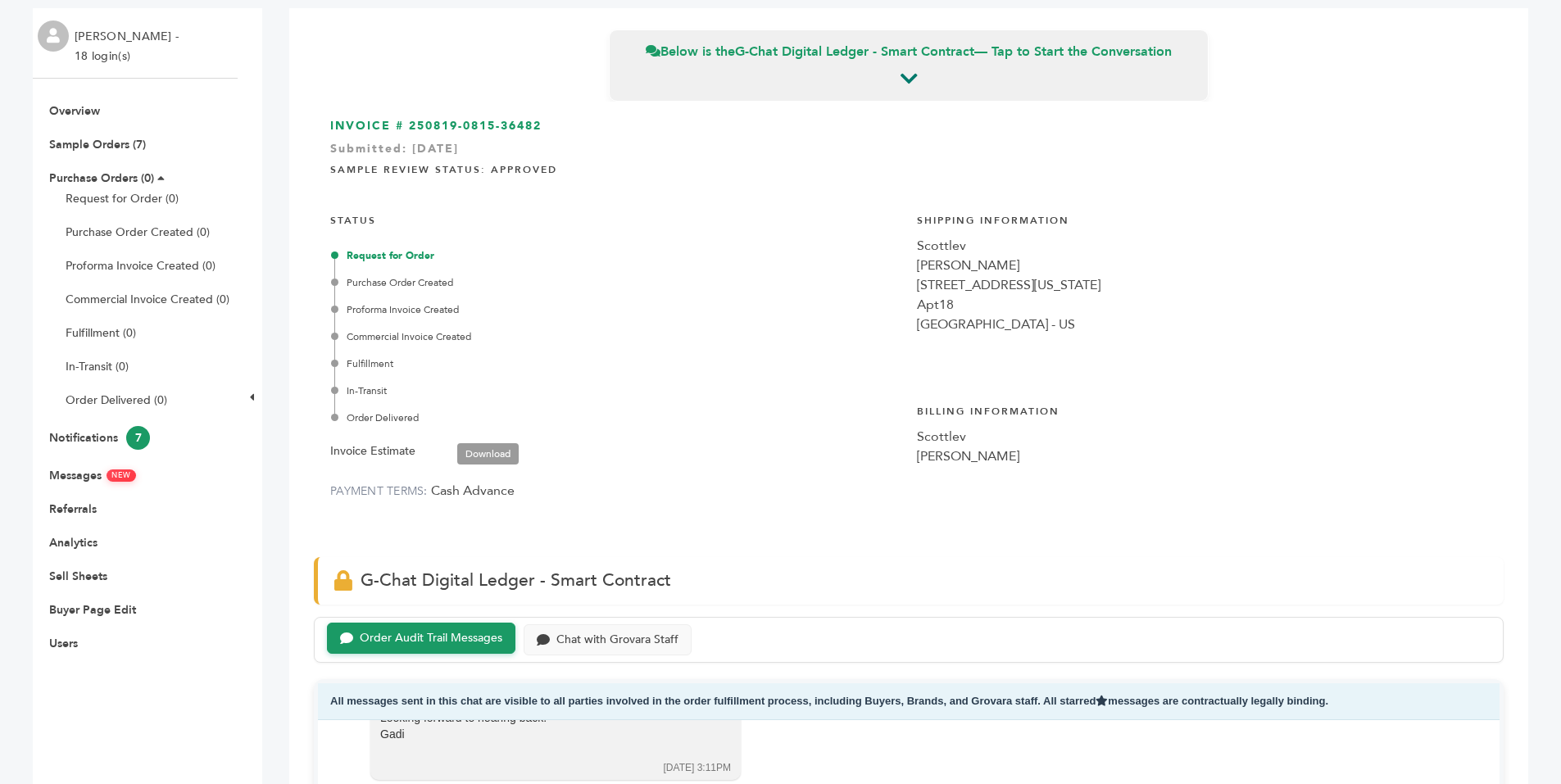
scroll to position [111, 0]
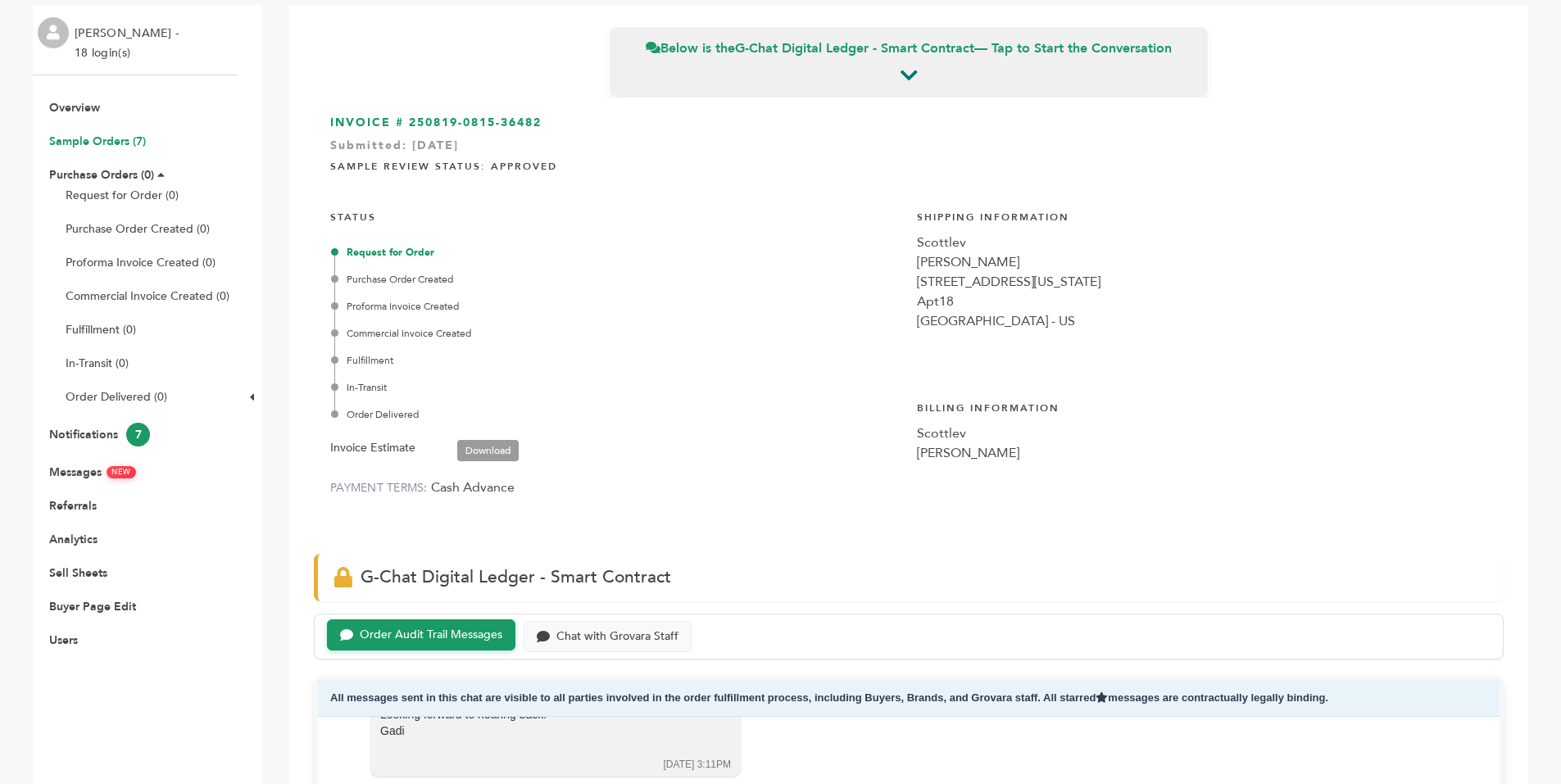
click at [113, 144] on link "Sample Orders (7)" at bounding box center [98, 141] width 97 height 15
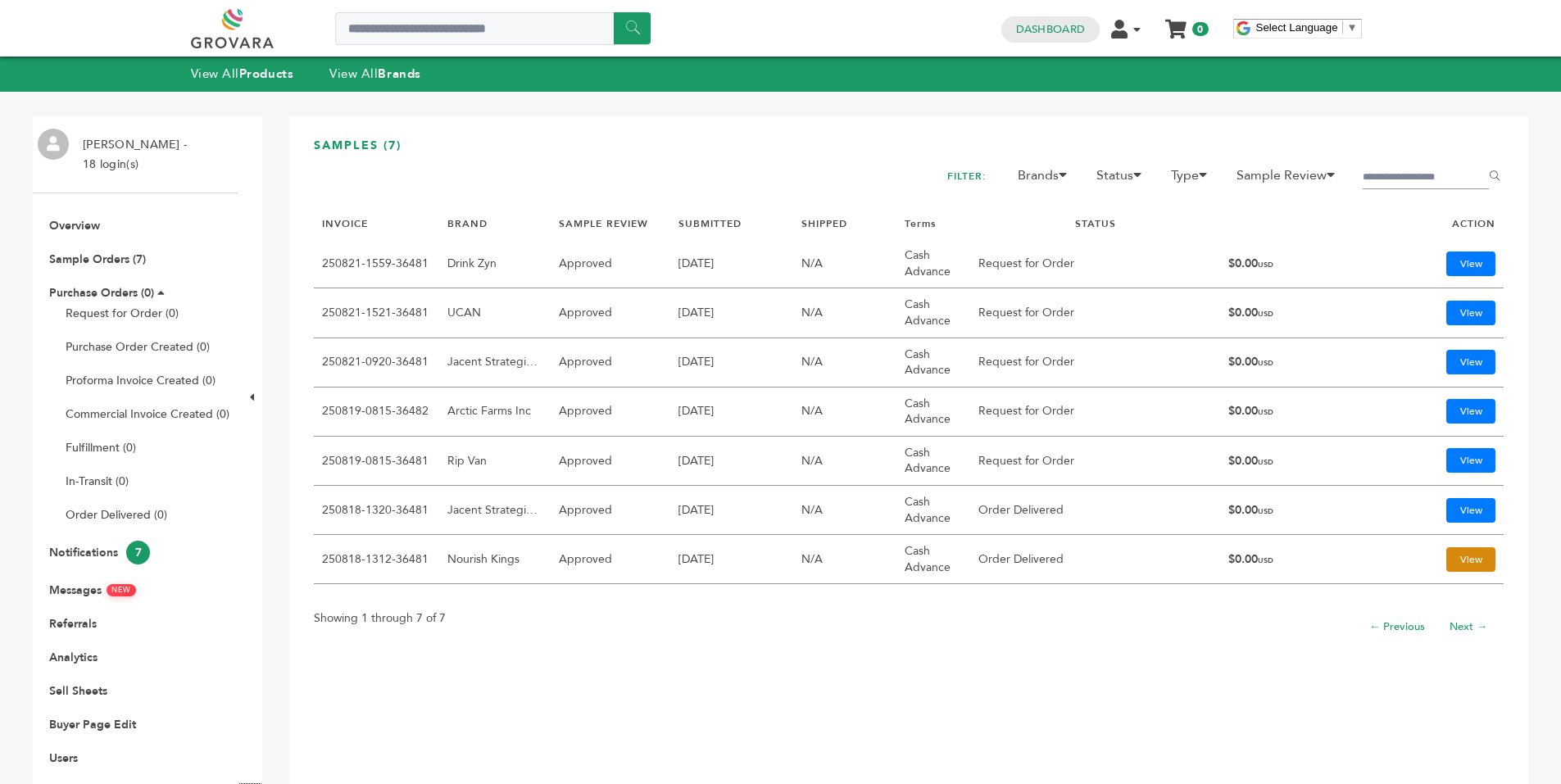
click at [1452, 562] on link "View" at bounding box center [1471, 559] width 49 height 24
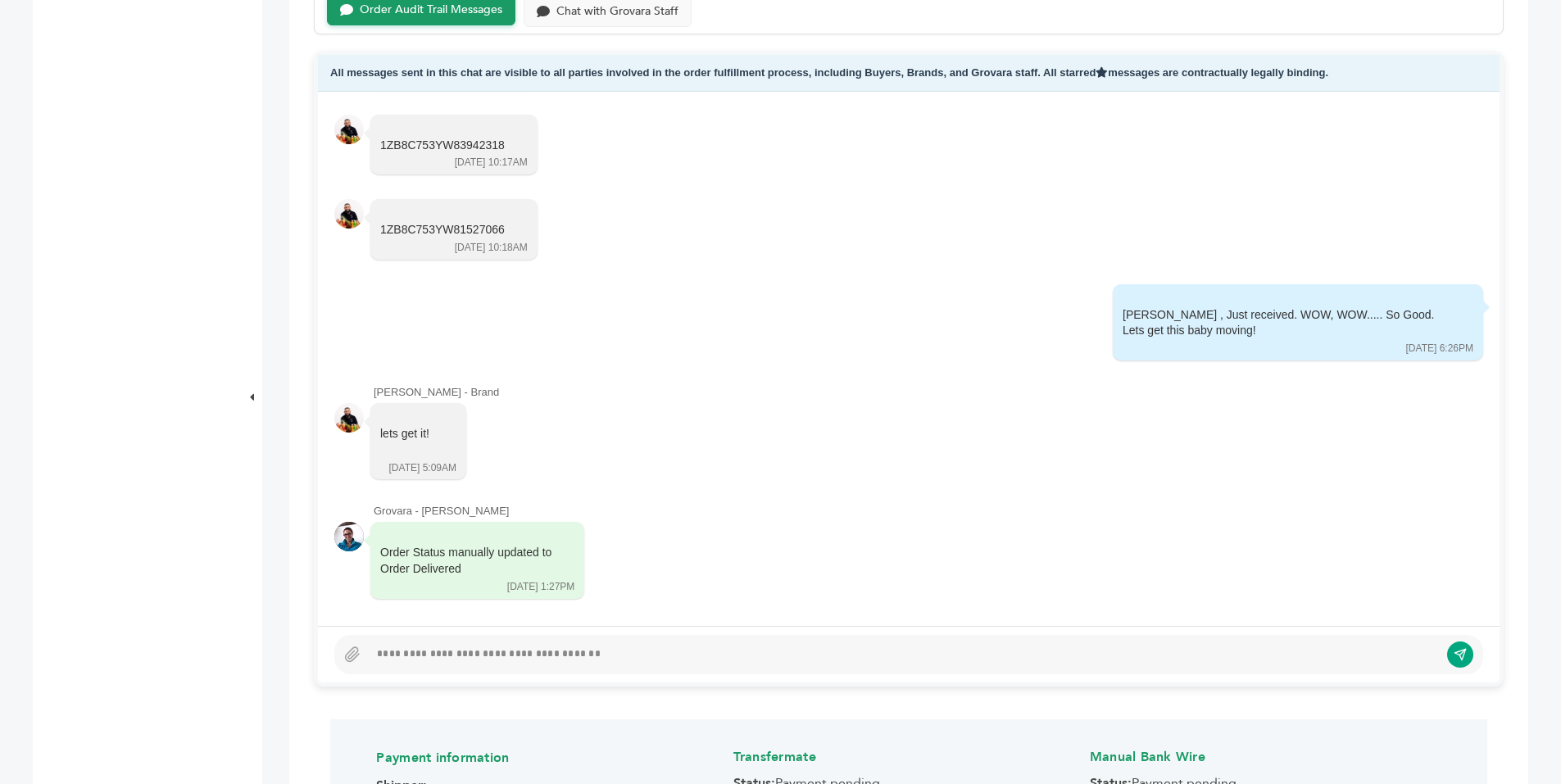
scroll to position [768, 0]
click at [410, 650] on div at bounding box center [903, 651] width 1070 height 20
paste div
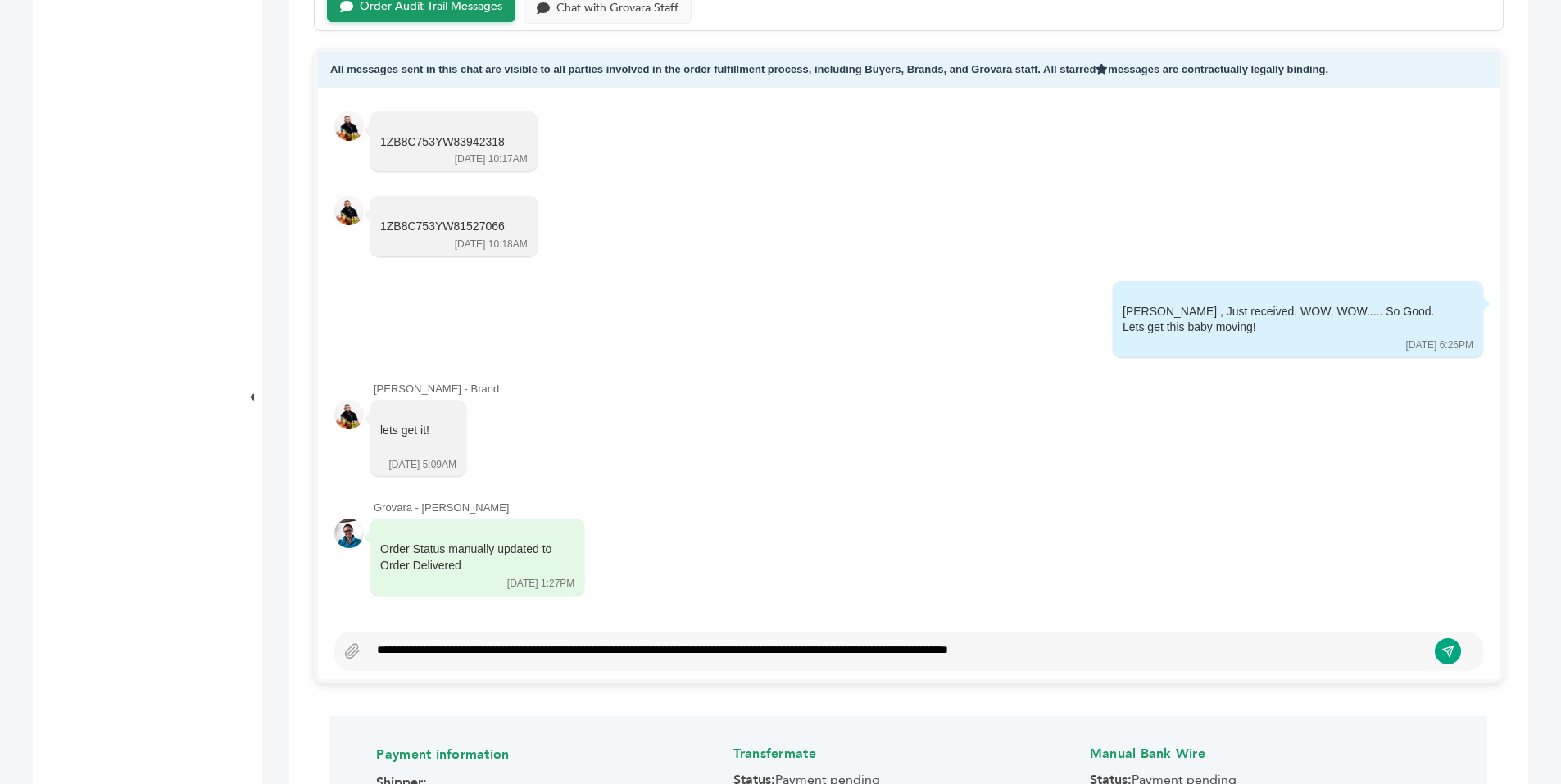
click at [1042, 649] on div "**********" at bounding box center [897, 651] width 1058 height 20
click at [1039, 650] on div "**********" at bounding box center [897, 651] width 1058 height 20
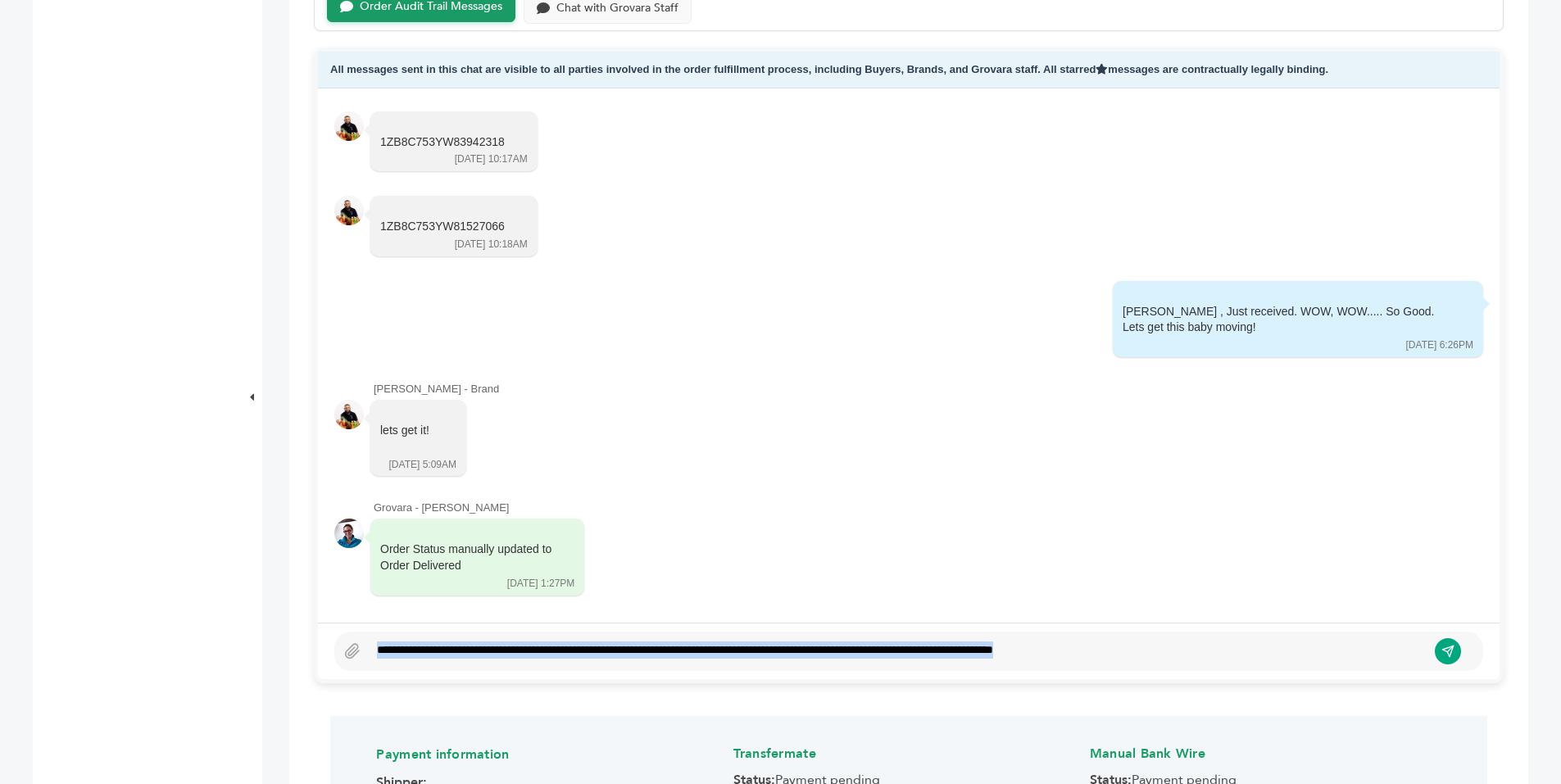
drag, startPoint x: 1133, startPoint y: 648, endPoint x: 364, endPoint y: 648, distance: 769.0
click at [364, 648] on div "**********" at bounding box center [909, 651] width 1149 height 39
copy div "**********"
click at [1190, 647] on div "**********" at bounding box center [897, 651] width 1058 height 20
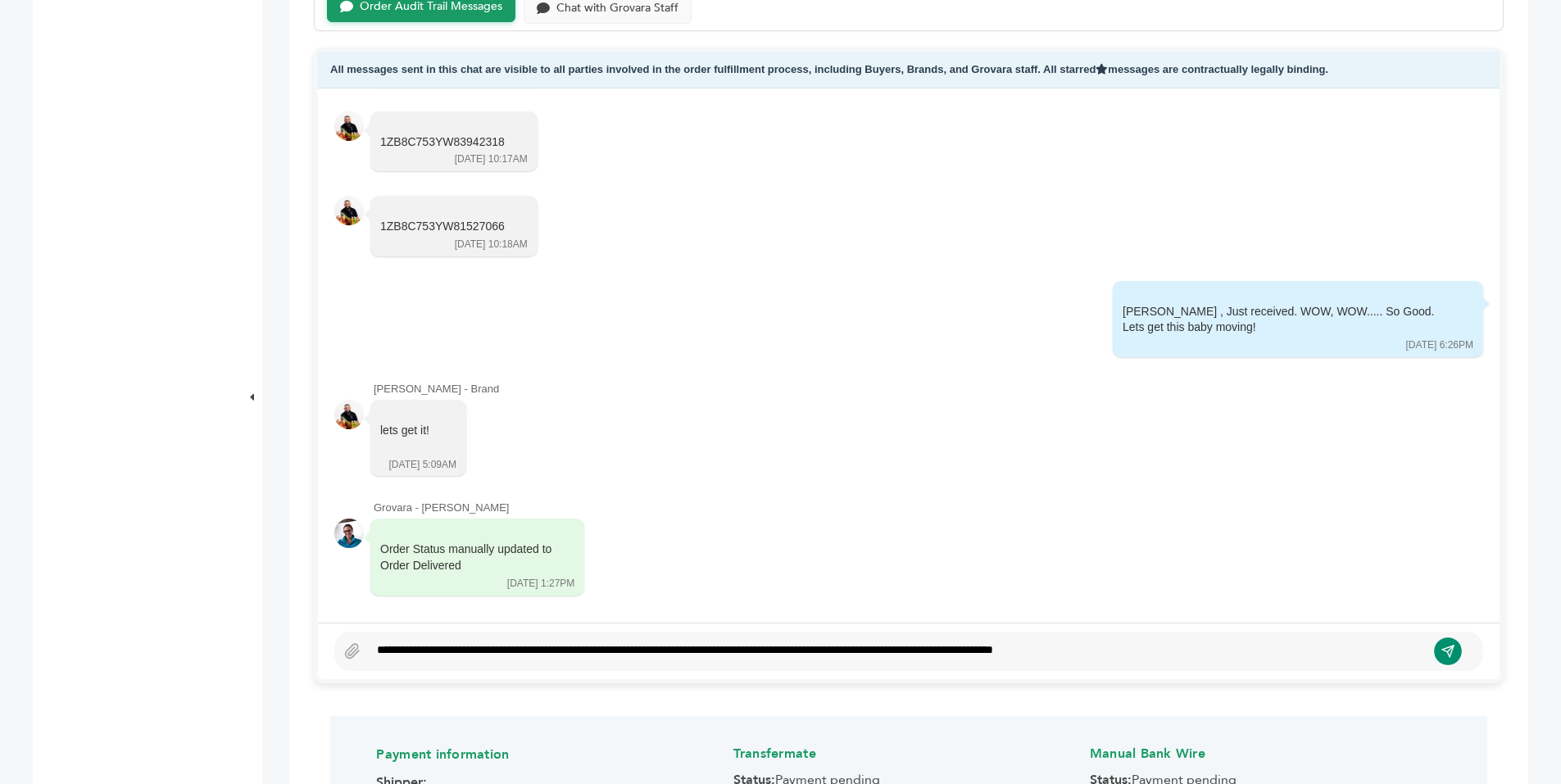
click at [1448, 656] on icon "submit" at bounding box center [1449, 651] width 14 height 14
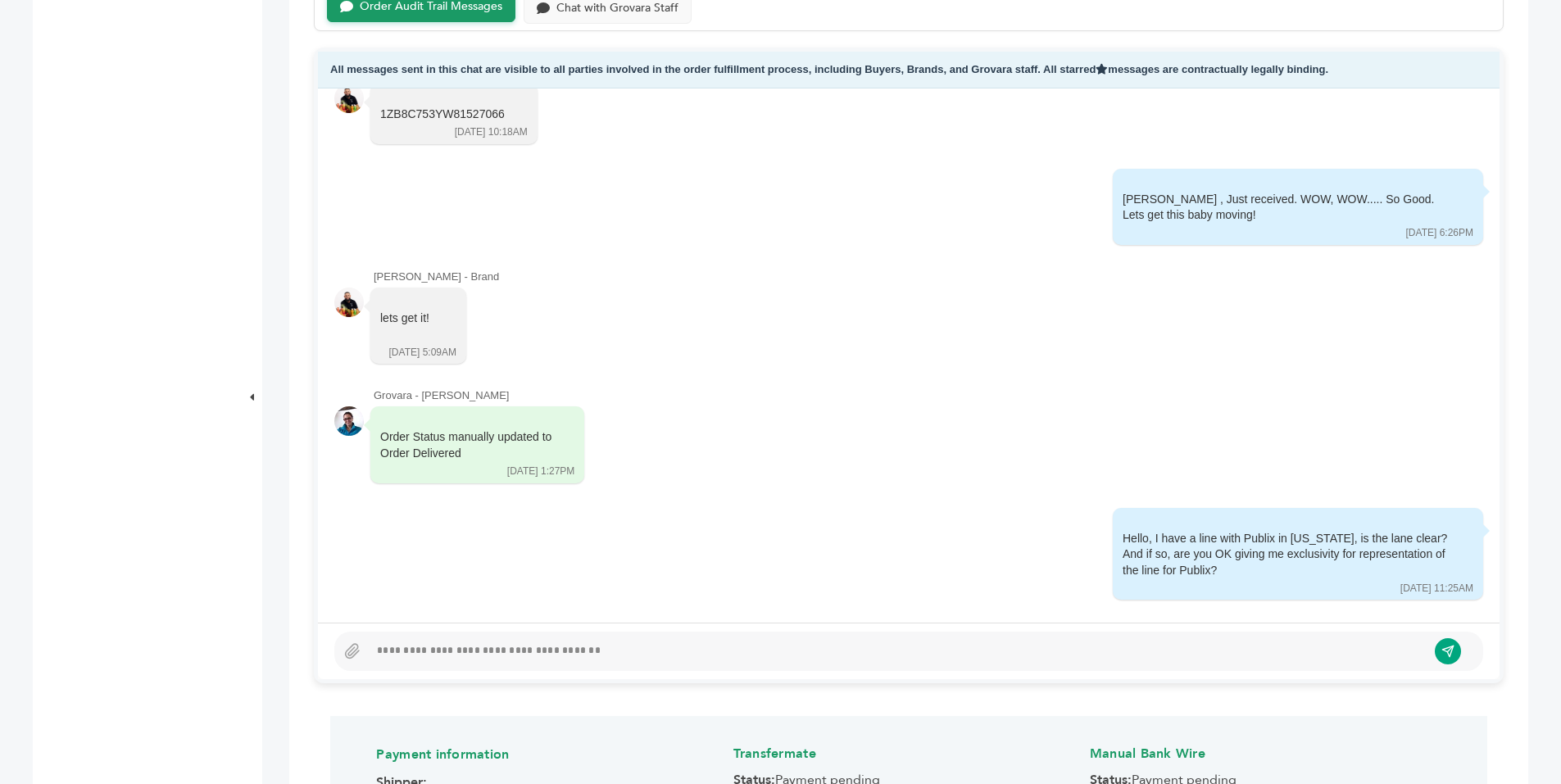
scroll to position [1671, 0]
